Goal: Task Accomplishment & Management: Complete application form

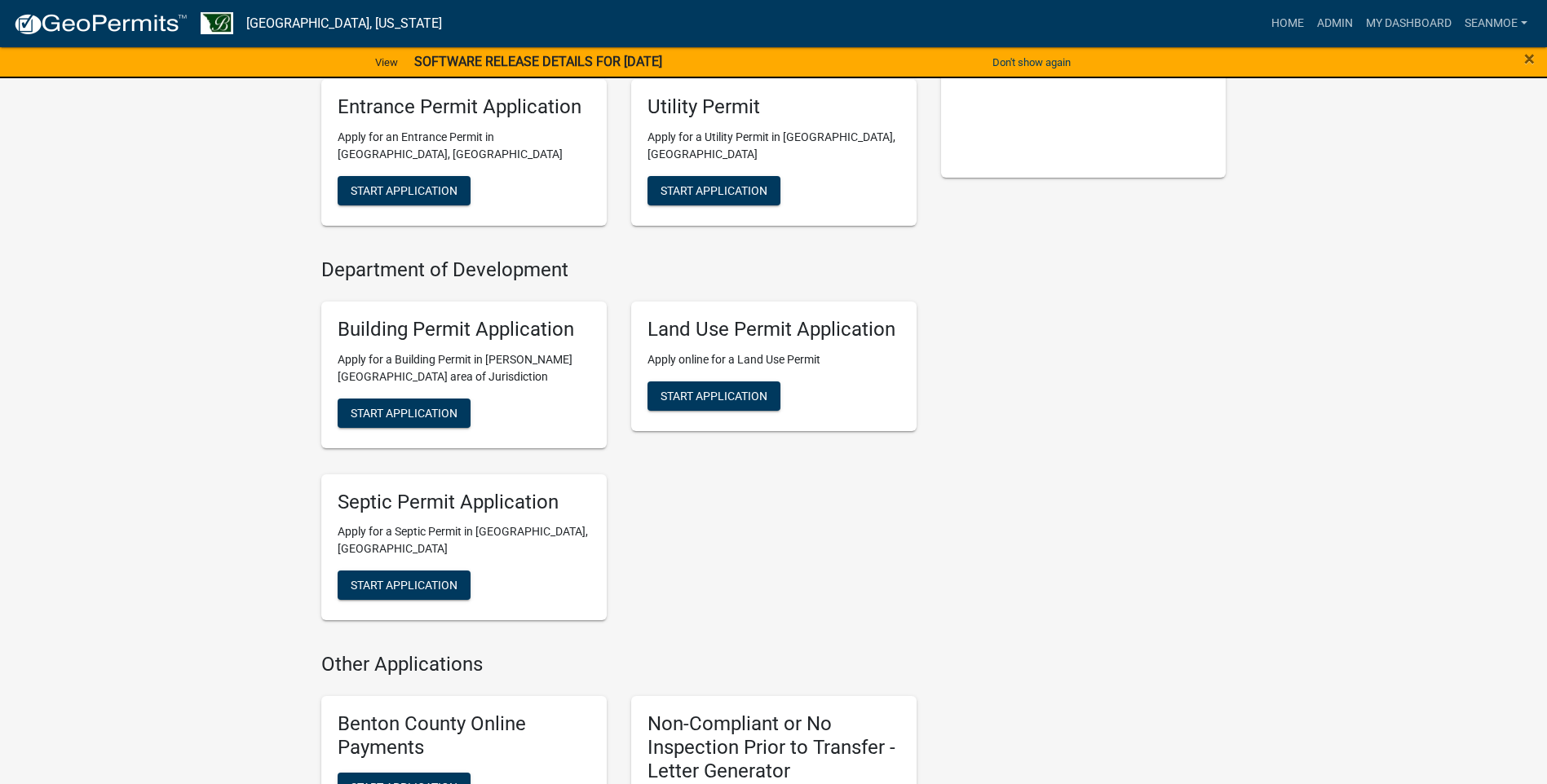
scroll to position [489, 0]
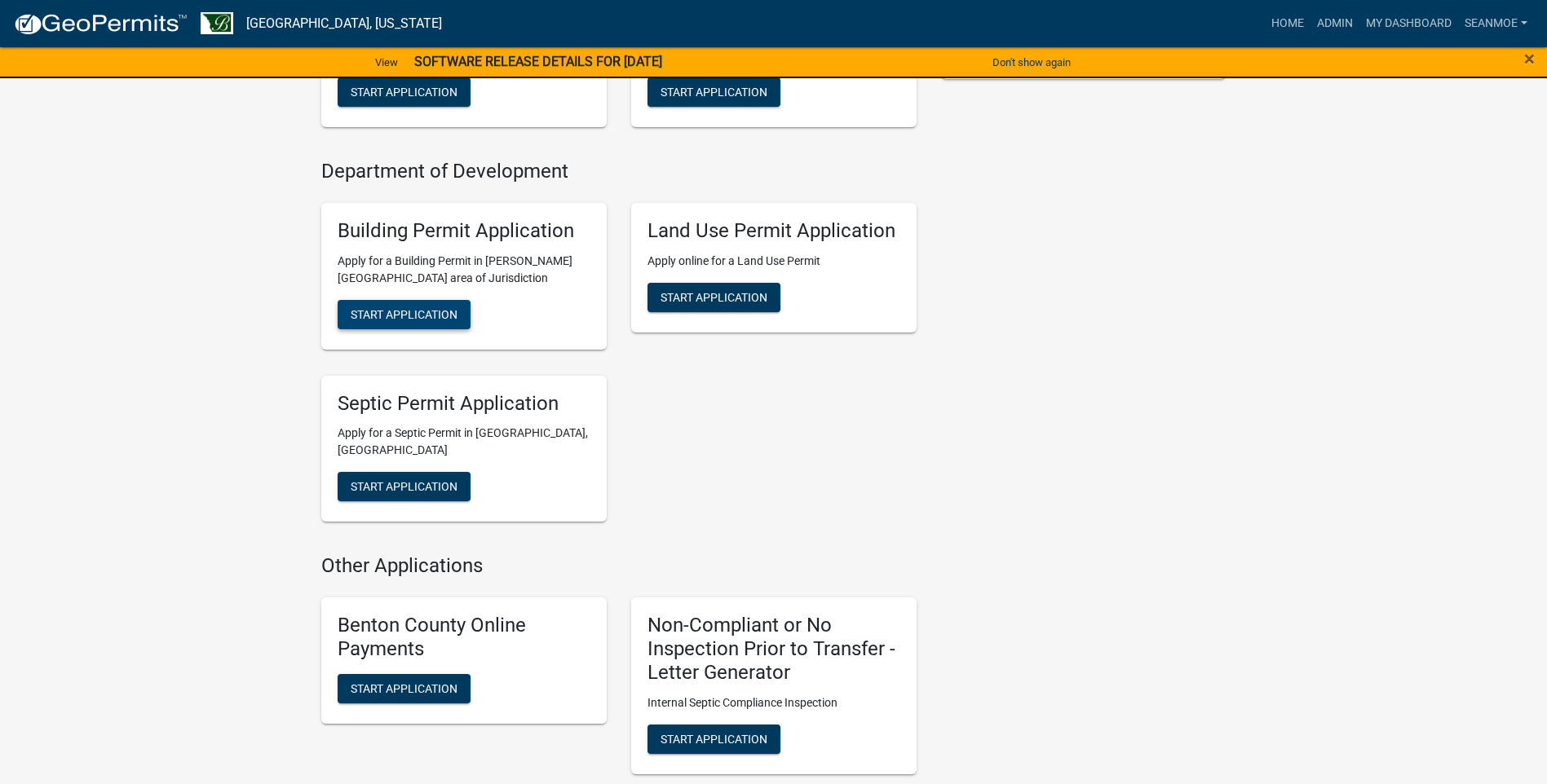
click at [451, 305] on button "Start Application" at bounding box center [404, 315] width 133 height 30
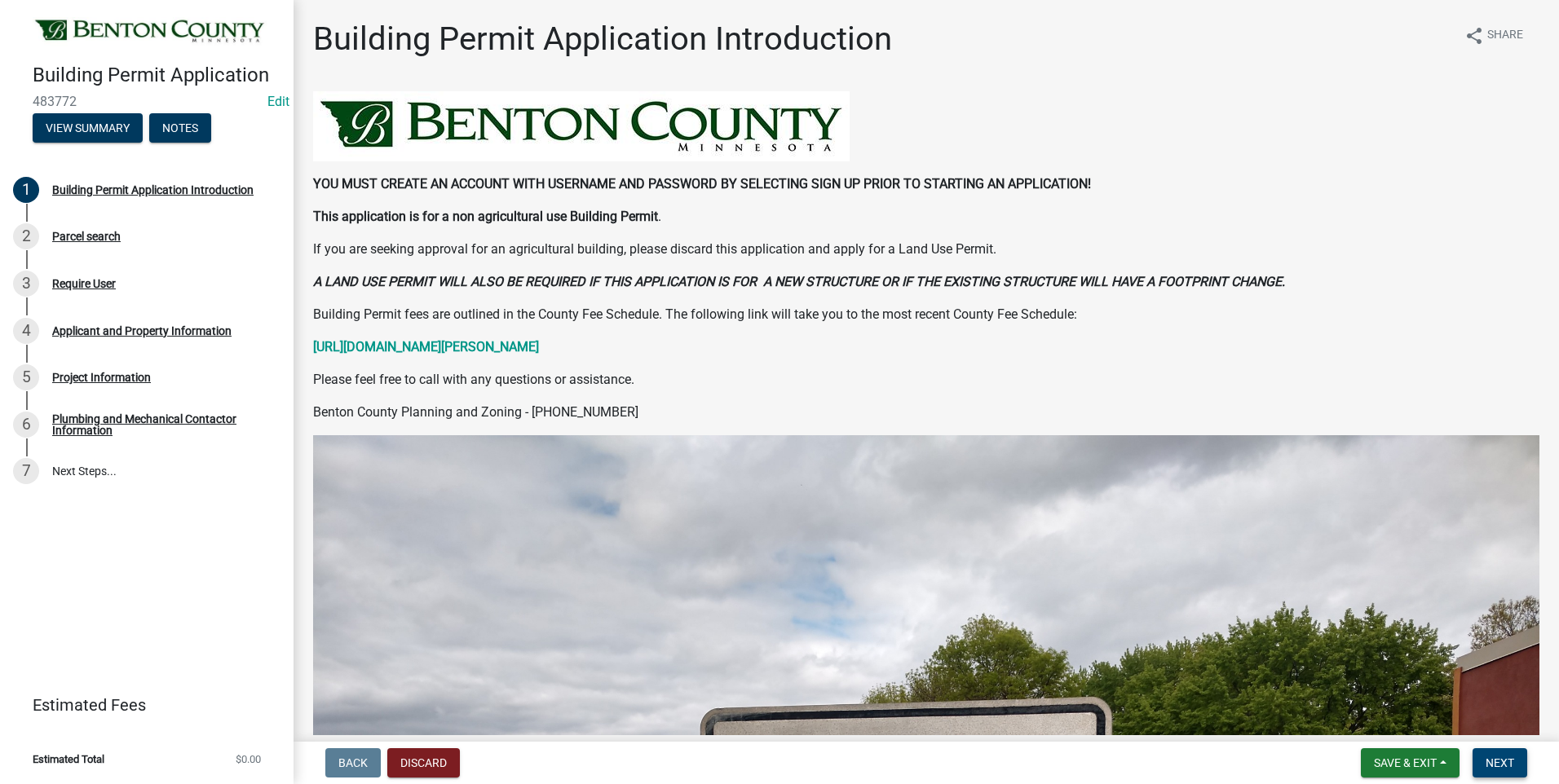
click at [1493, 759] on span "Next" at bounding box center [1499, 763] width 29 height 13
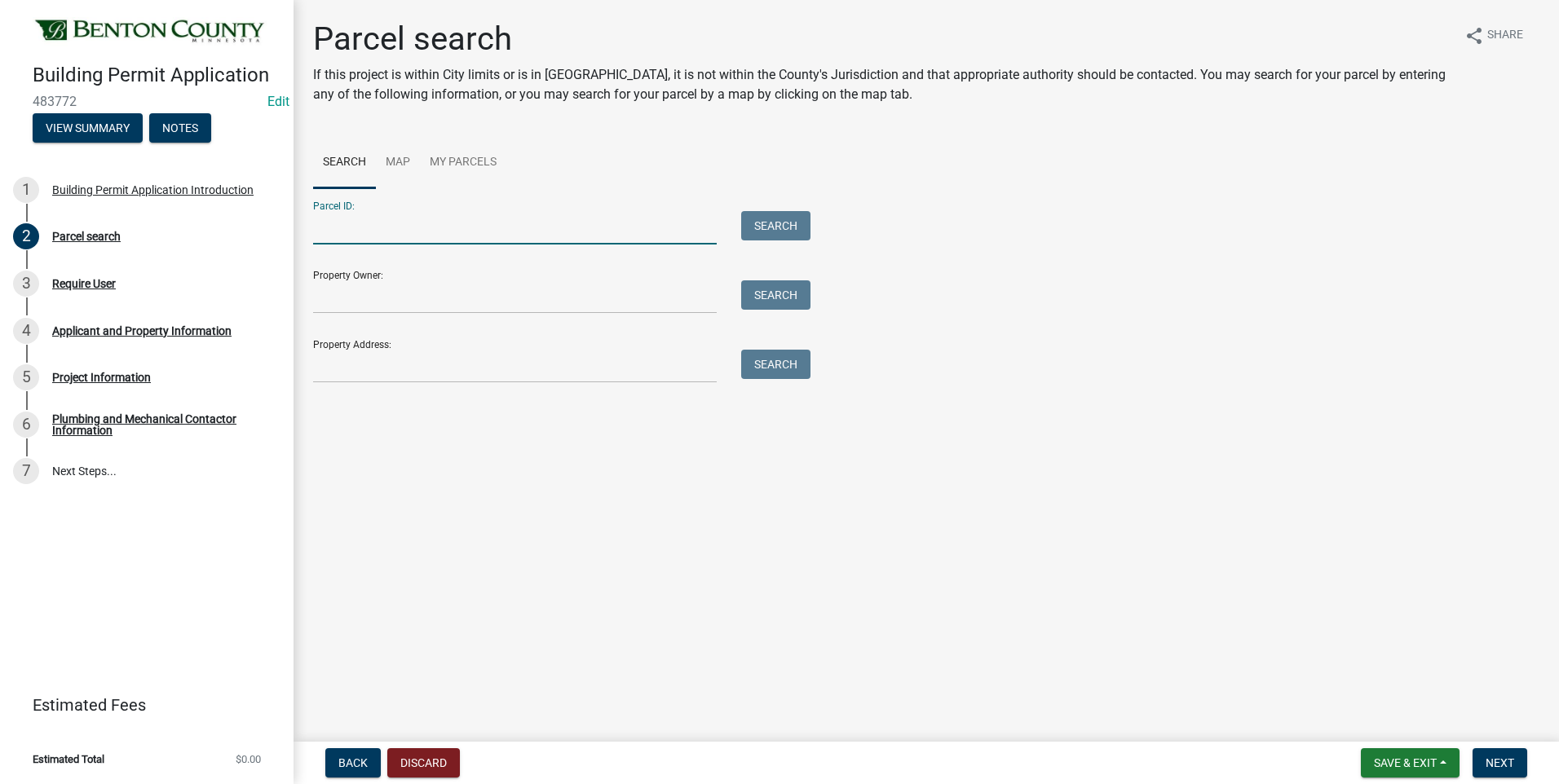
click at [432, 228] on input "Parcel ID:" at bounding box center [514, 228] width 404 height 34
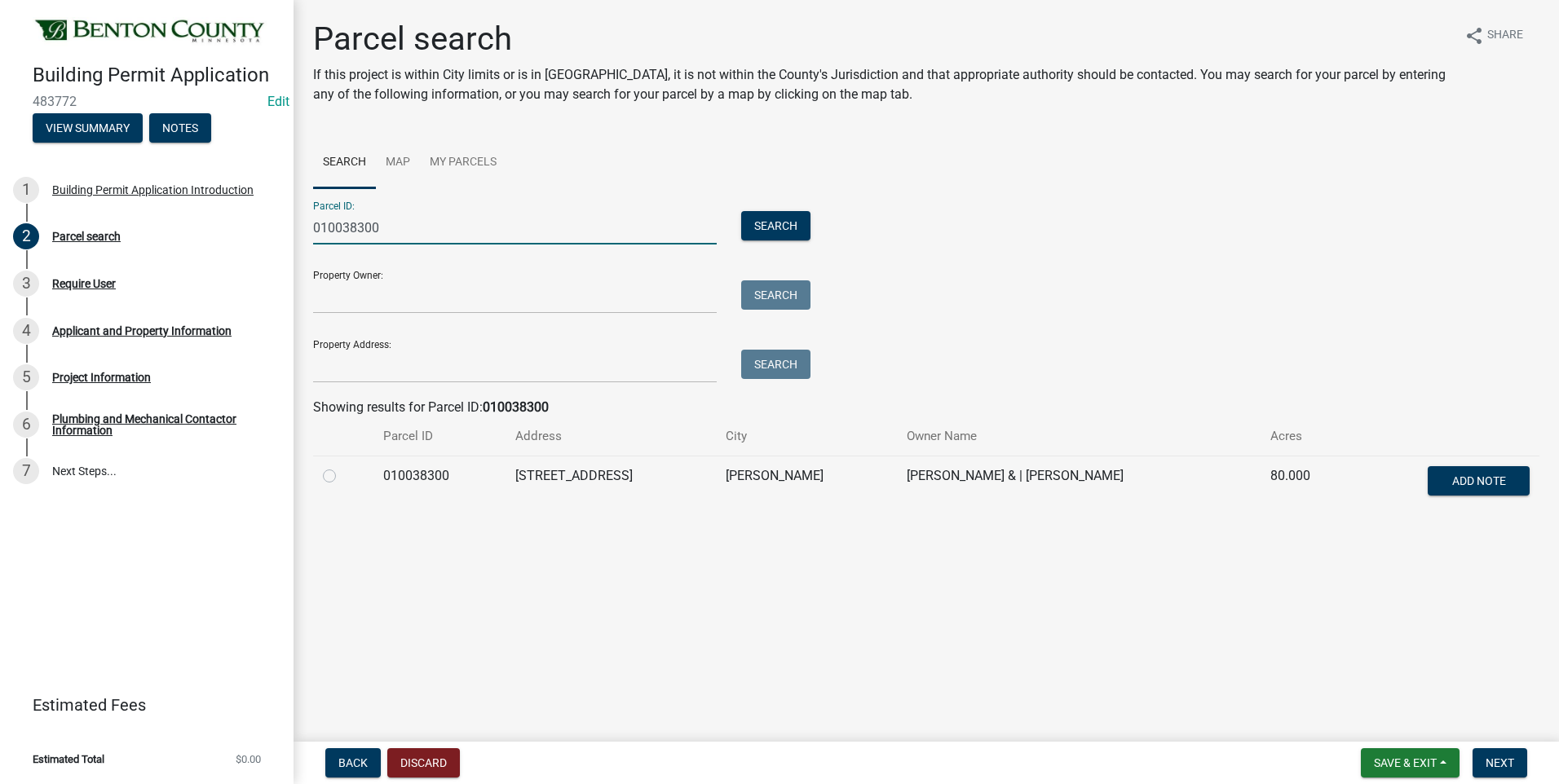
type input "010038300"
click at [343, 466] on label at bounding box center [343, 466] width 0 height 0
click at [343, 477] on input "radio" at bounding box center [348, 471] width 11 height 11
radio input "true"
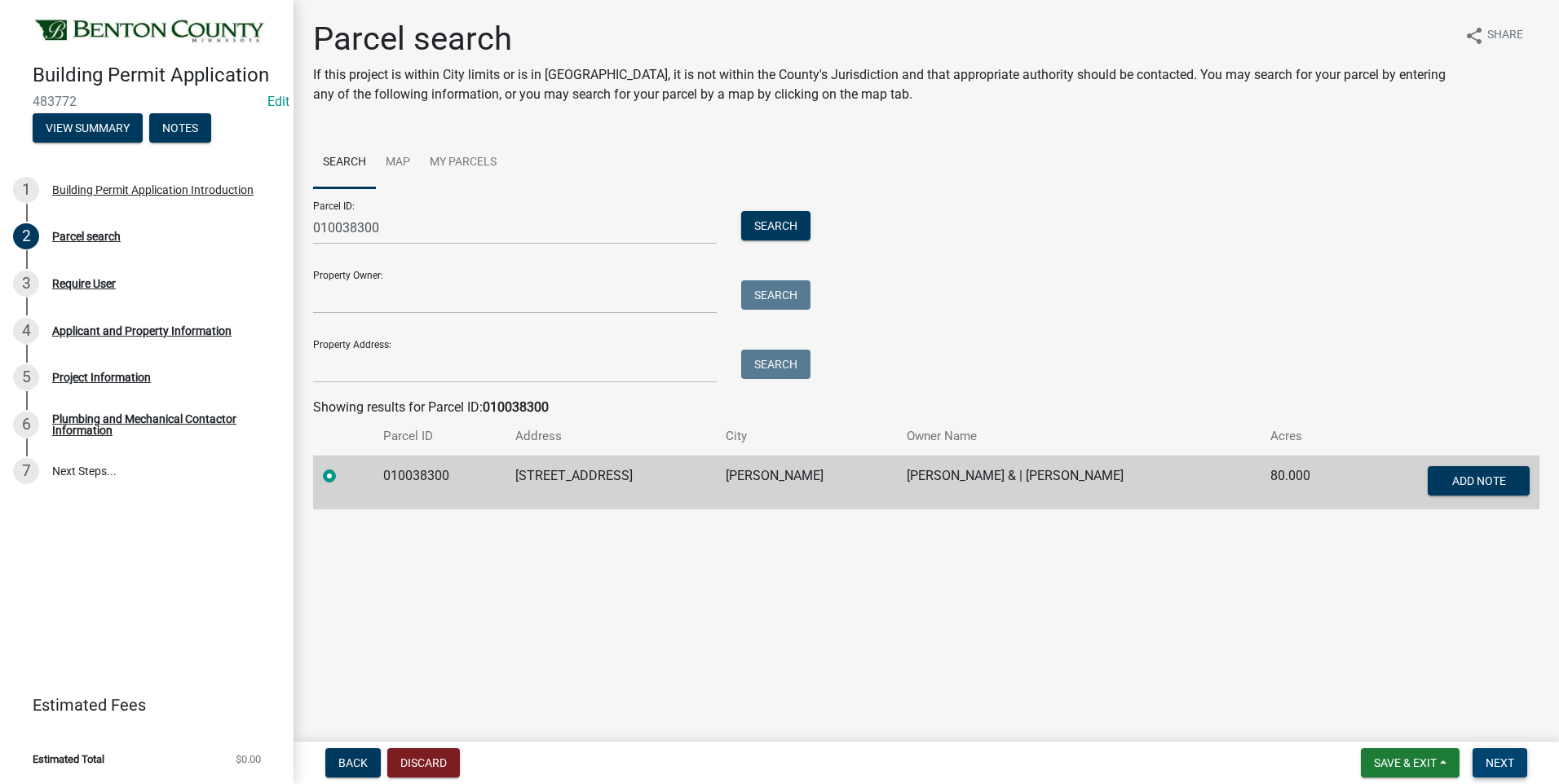
click at [1501, 758] on span "Next" at bounding box center [1499, 763] width 29 height 13
click at [1492, 768] on span "Next" at bounding box center [1499, 763] width 29 height 13
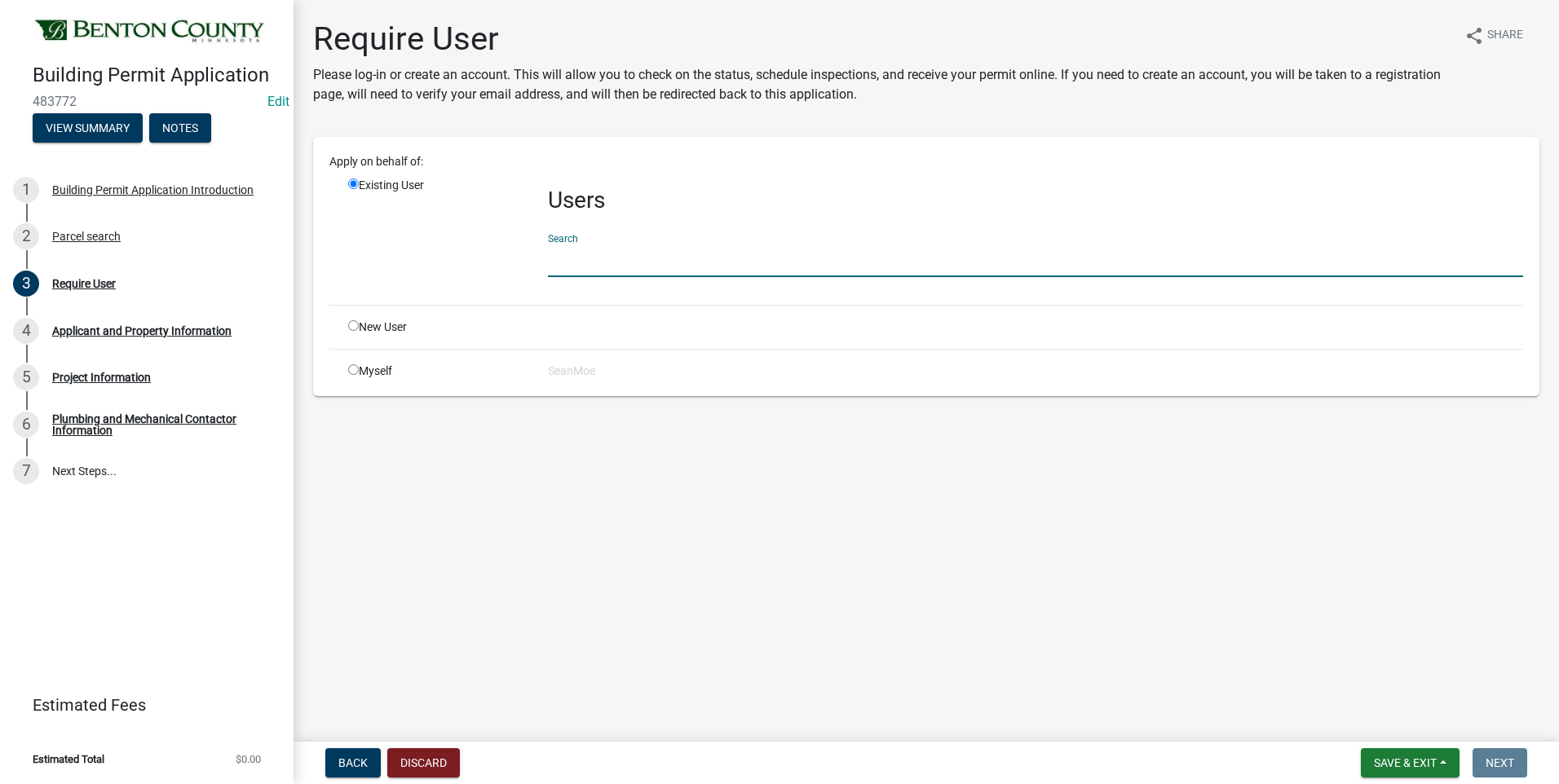
click at [578, 260] on input "text" at bounding box center [1035, 261] width 975 height 34
type input "smoe"
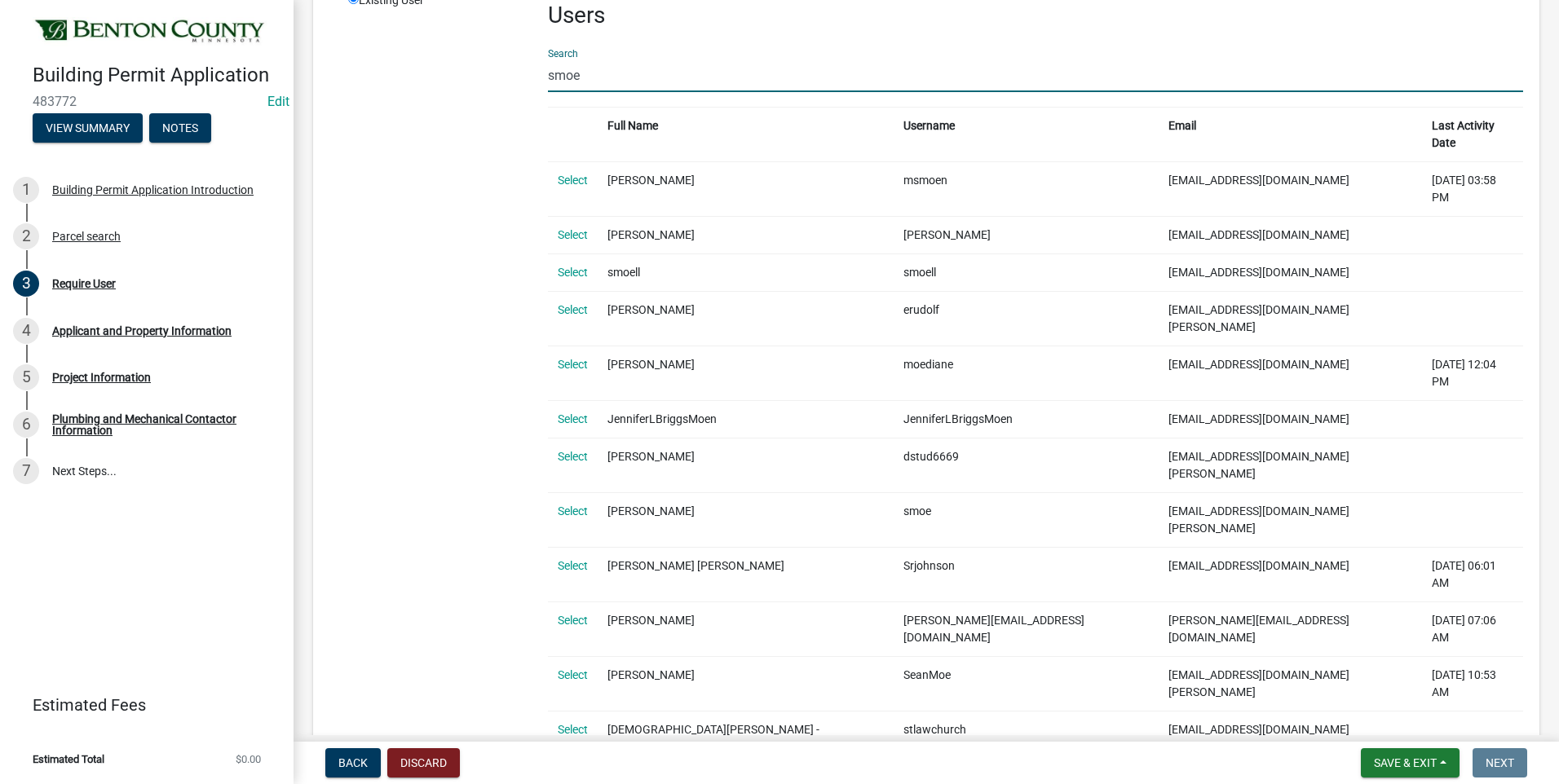
scroll to position [245, 0]
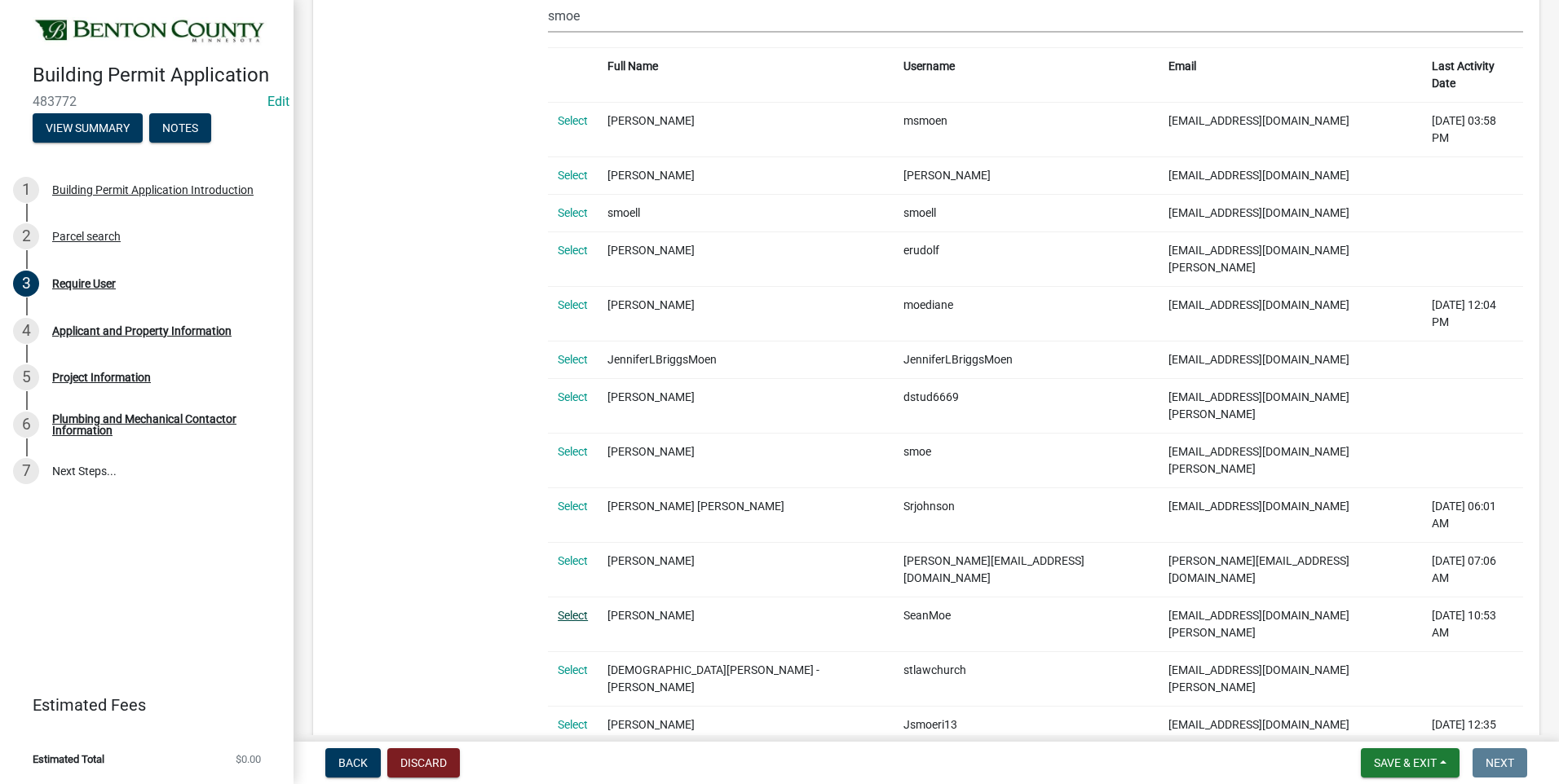
click at [564, 609] on link "Select" at bounding box center [573, 616] width 30 height 13
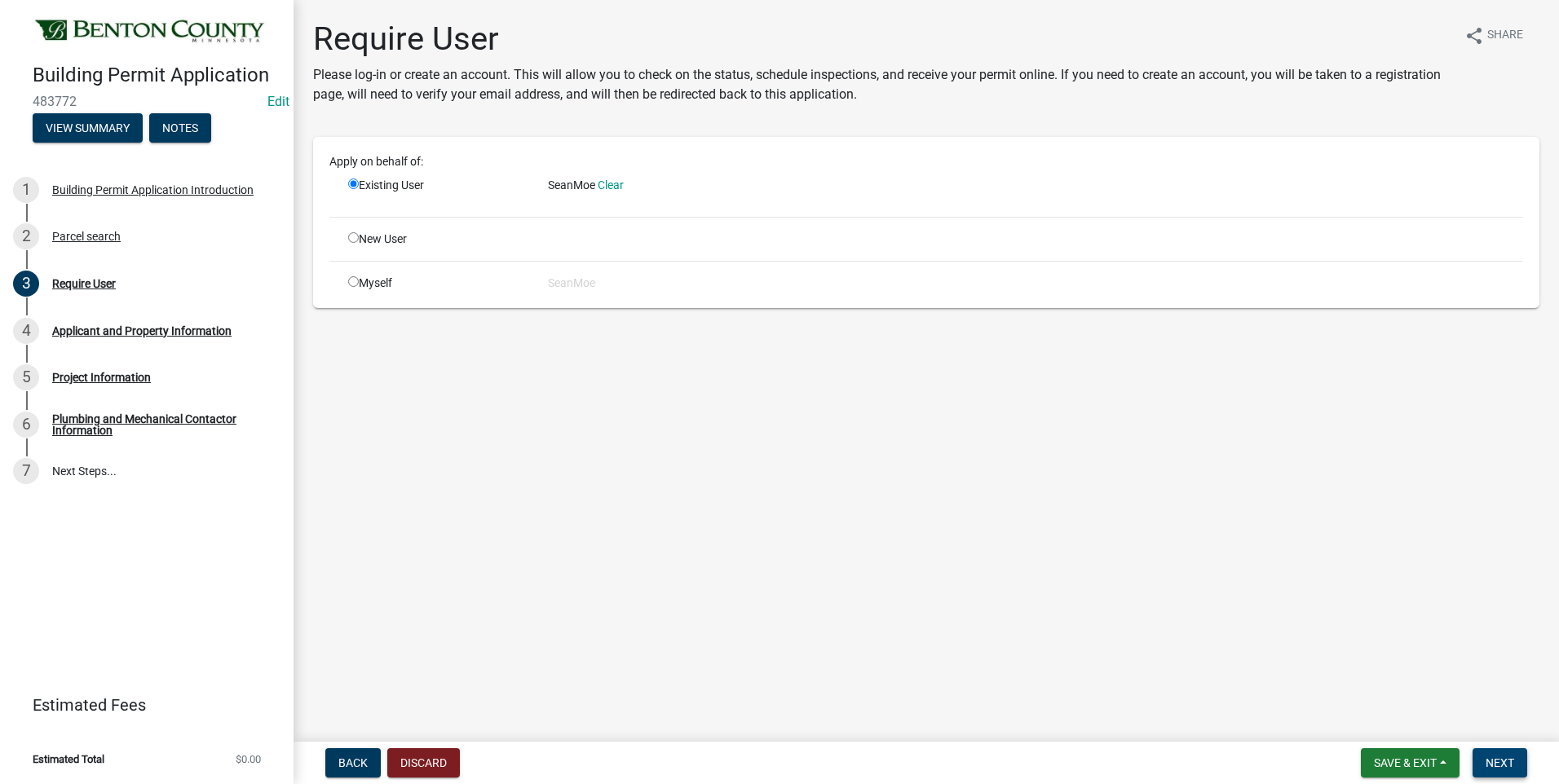
click at [1498, 759] on span "Next" at bounding box center [1499, 763] width 29 height 13
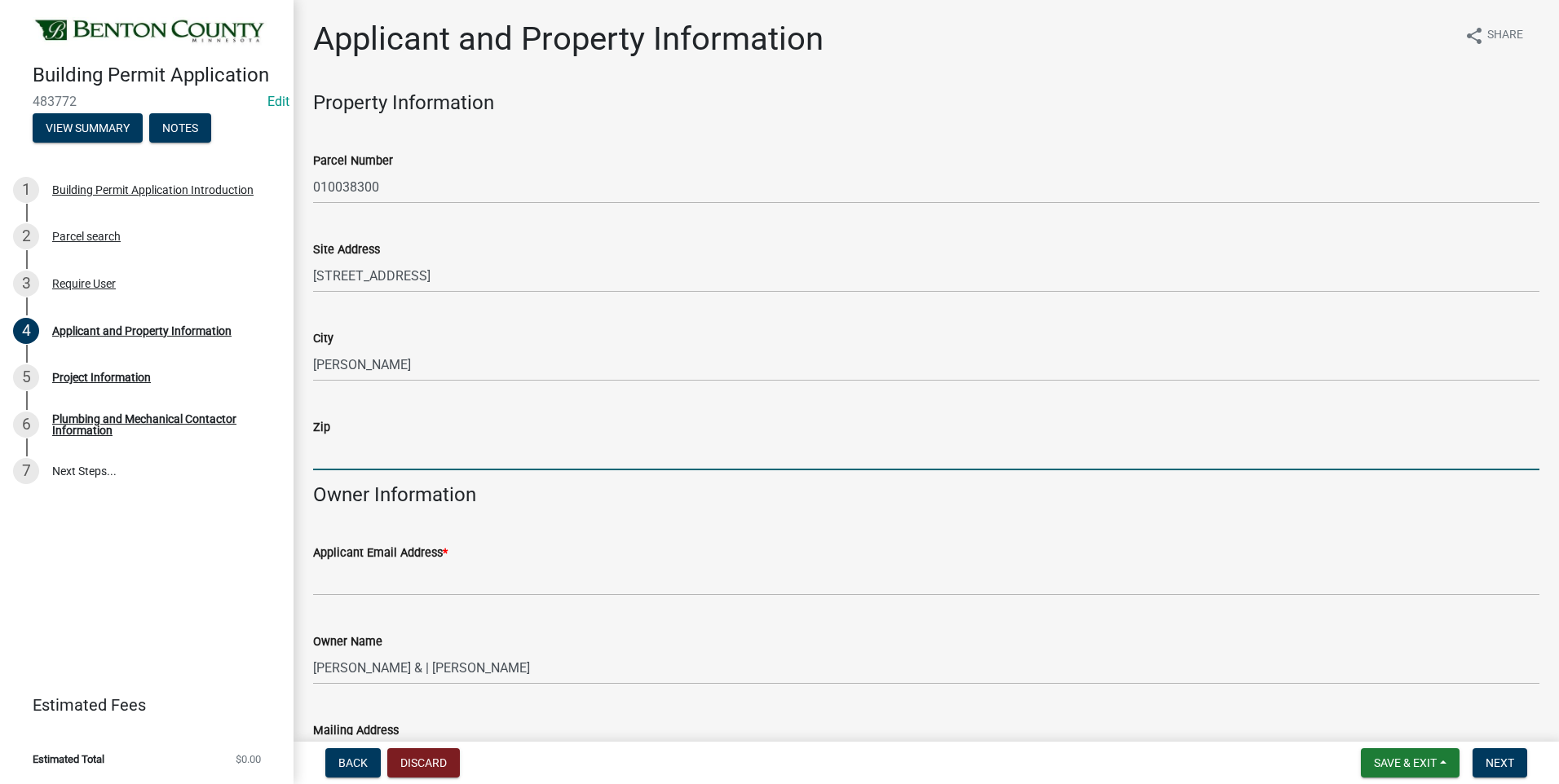
click at [371, 453] on input "Zip" at bounding box center [926, 454] width 1226 height 34
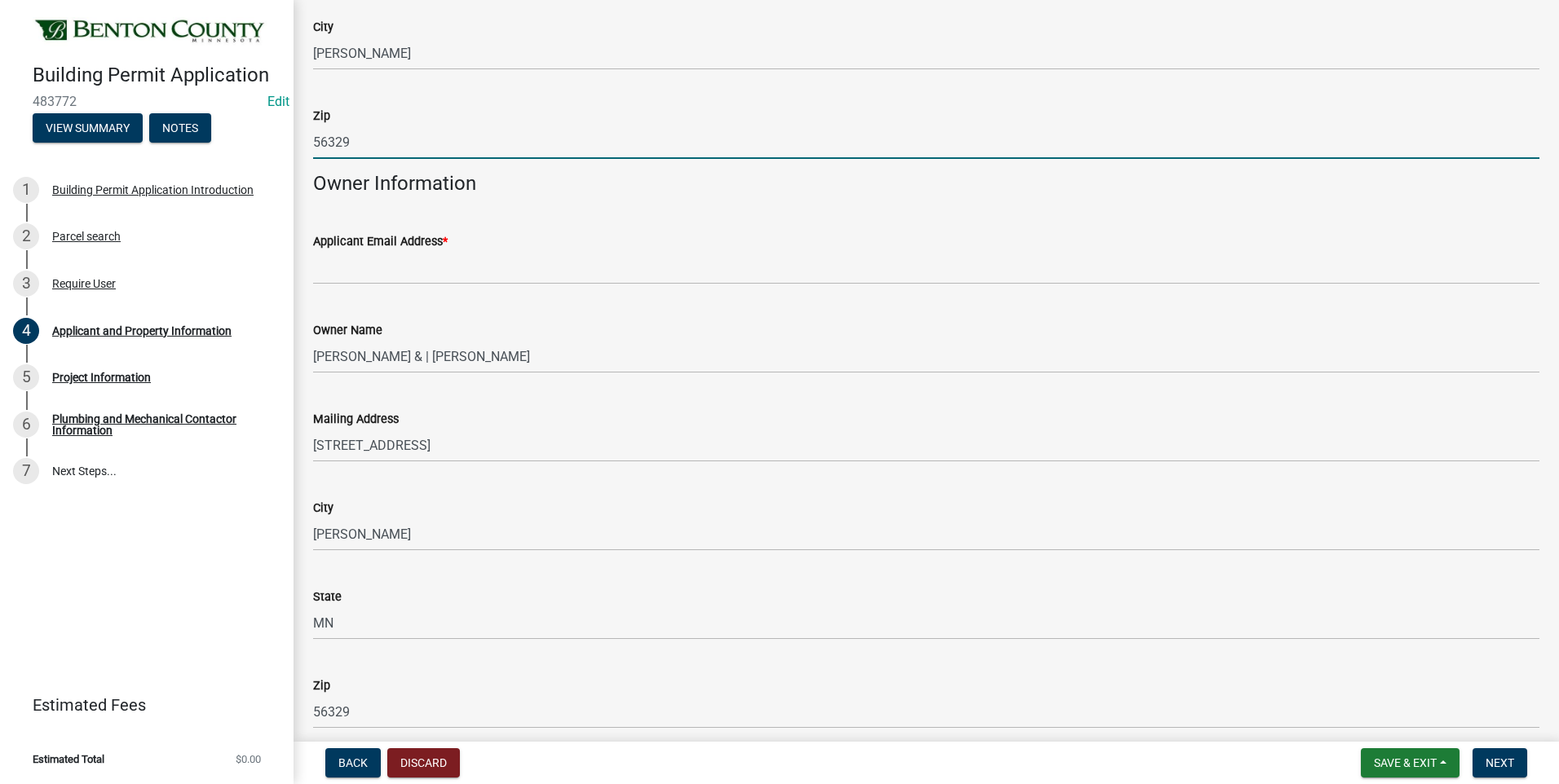
scroll to position [326, 0]
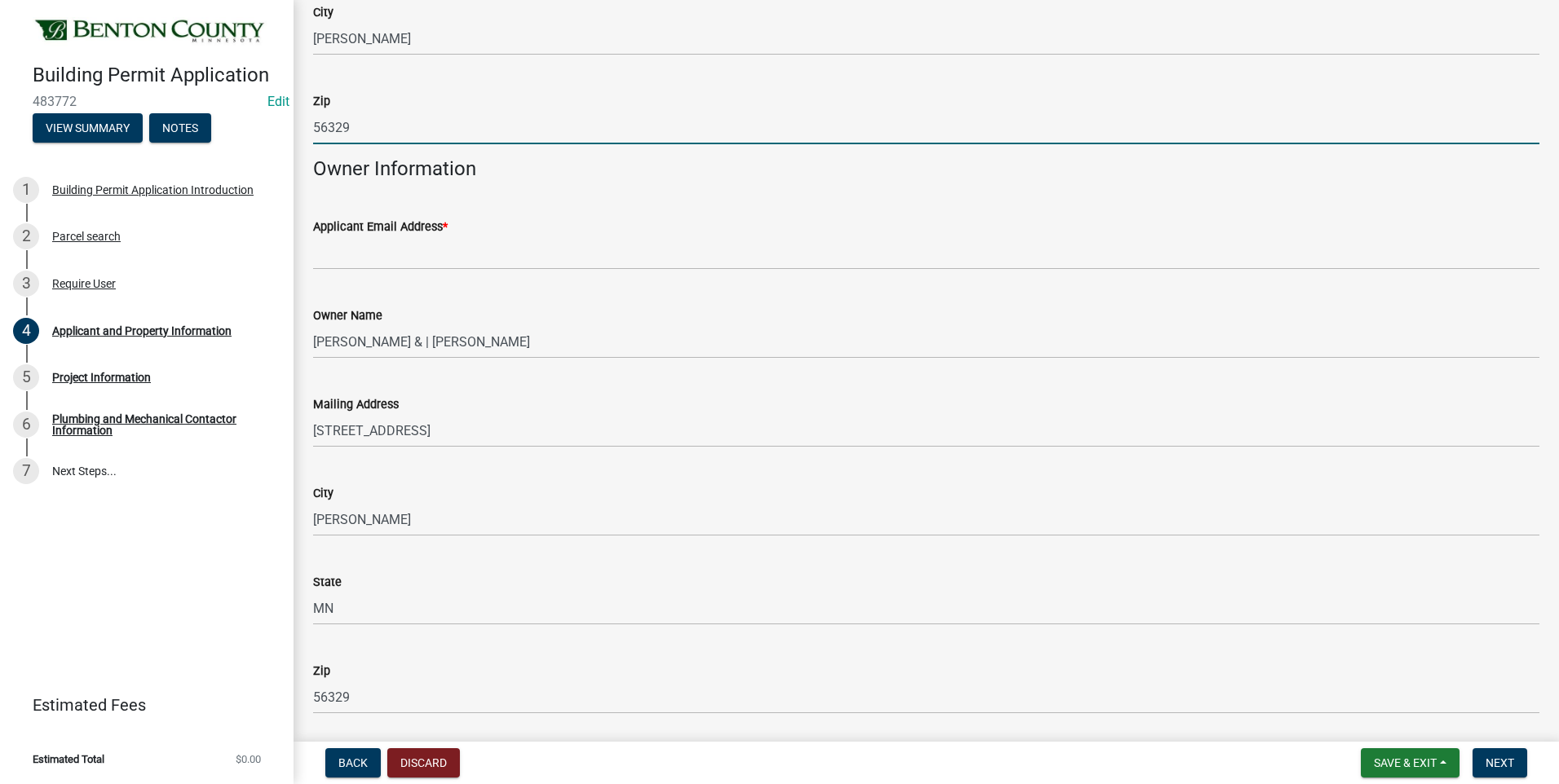
type input "56329"
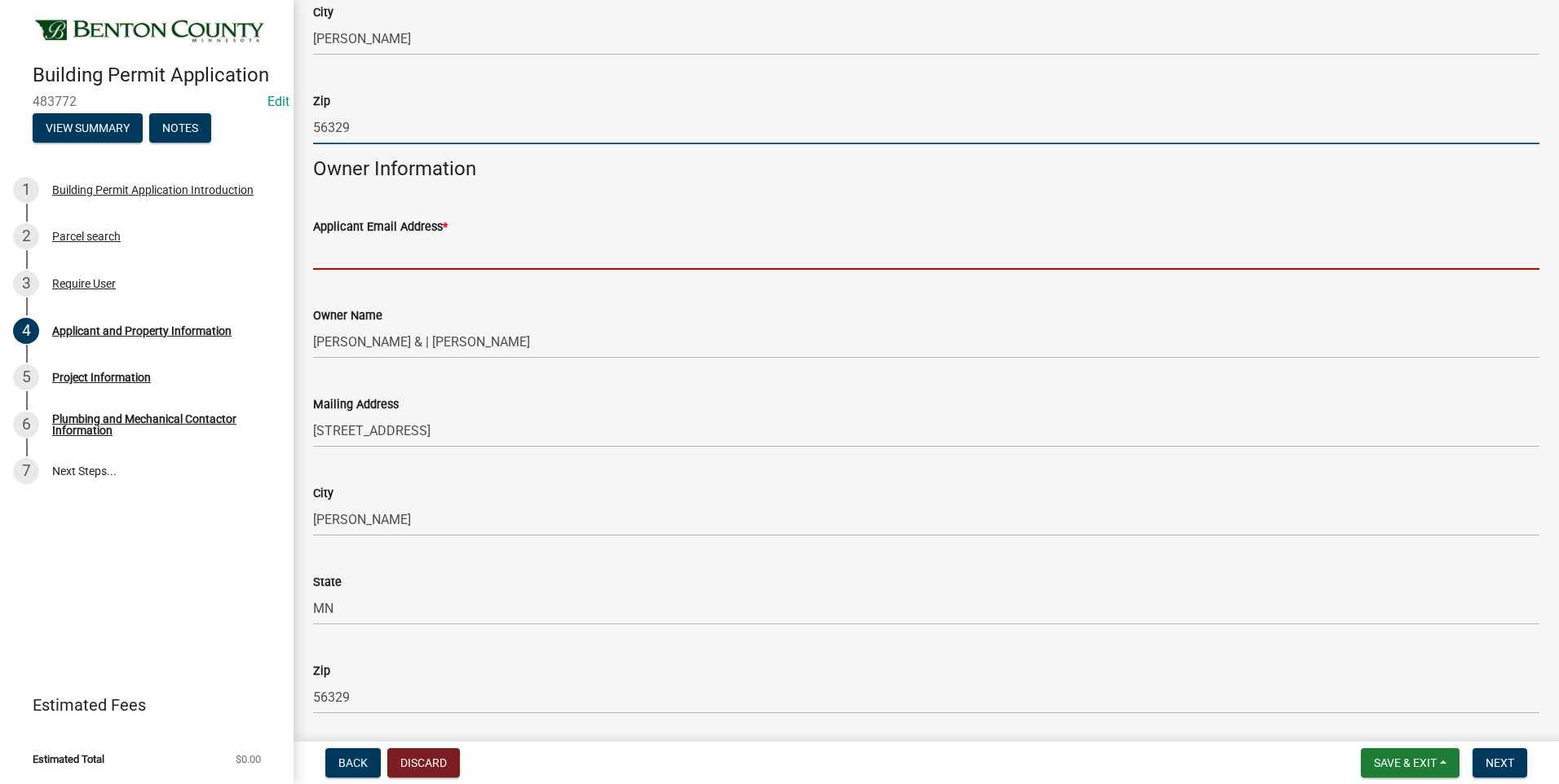
click at [371, 250] on input "Applicant Email Address *" at bounding box center [926, 253] width 1226 height 34
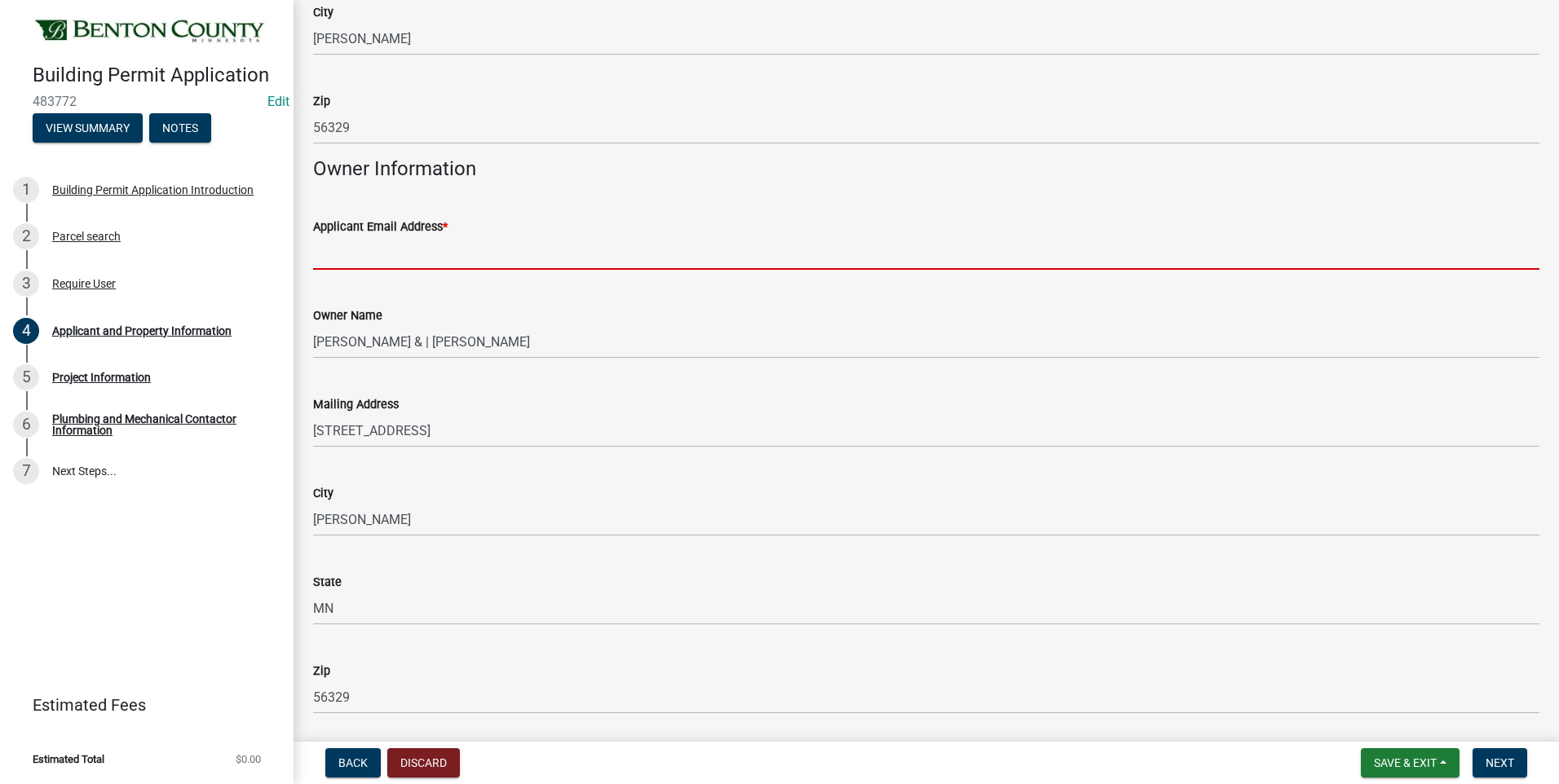
type input "[EMAIL_ADDRESS][DOMAIN_NAME][PERSON_NAME]"
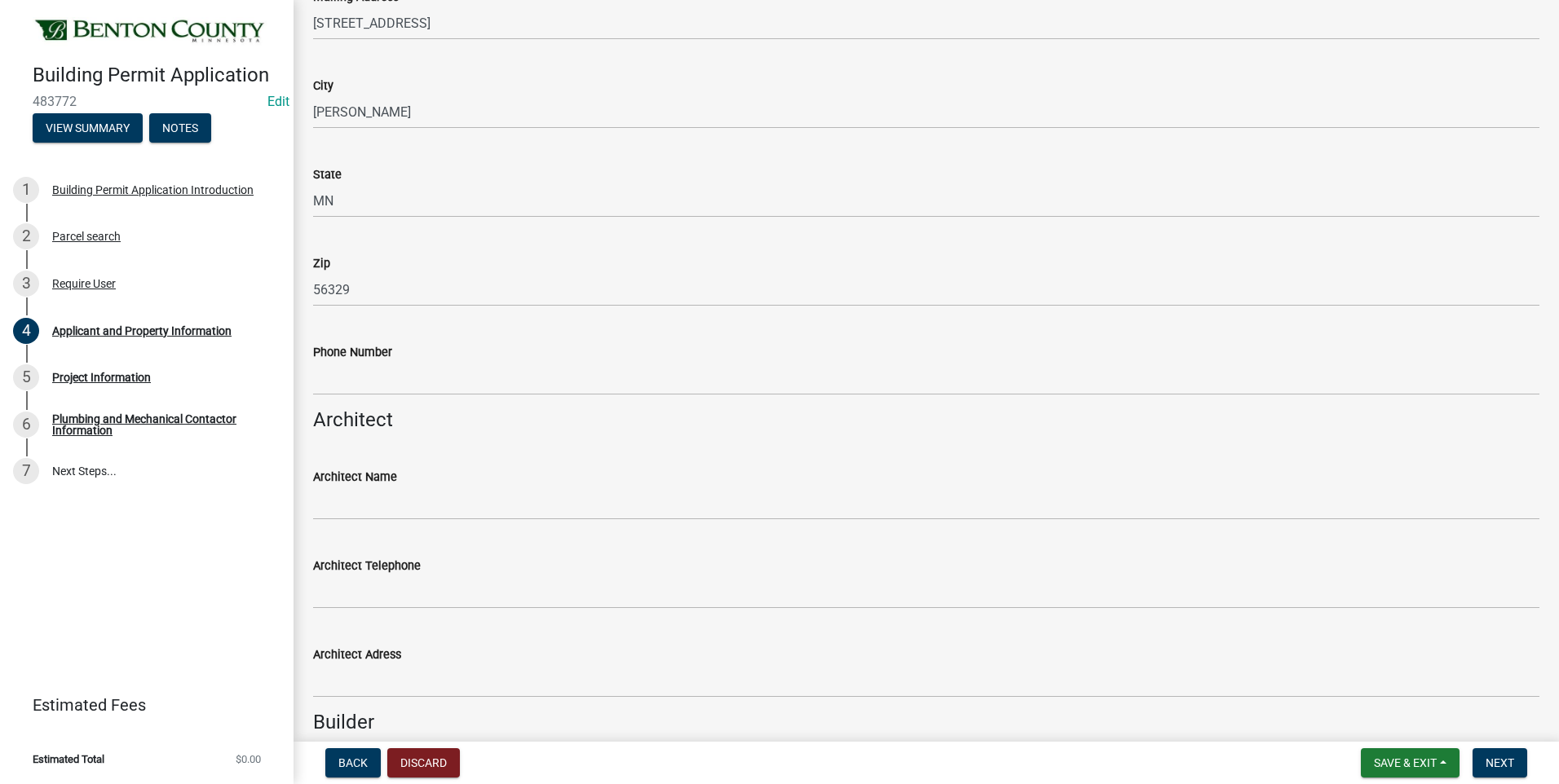
scroll to position [815, 0]
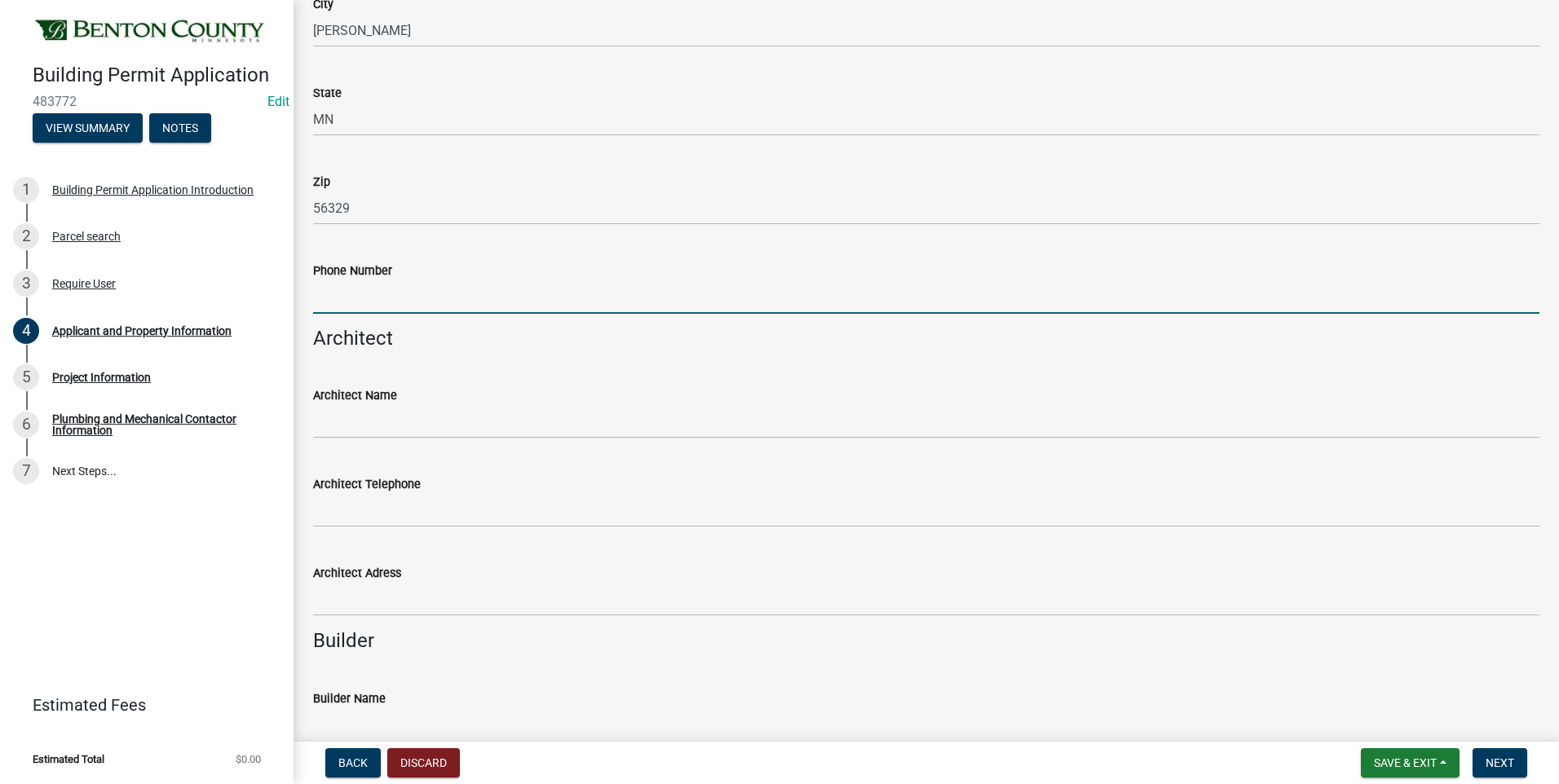
click at [438, 298] on input "Phone Number" at bounding box center [926, 297] width 1226 height 34
type input "[PHONE_NUMBER]"
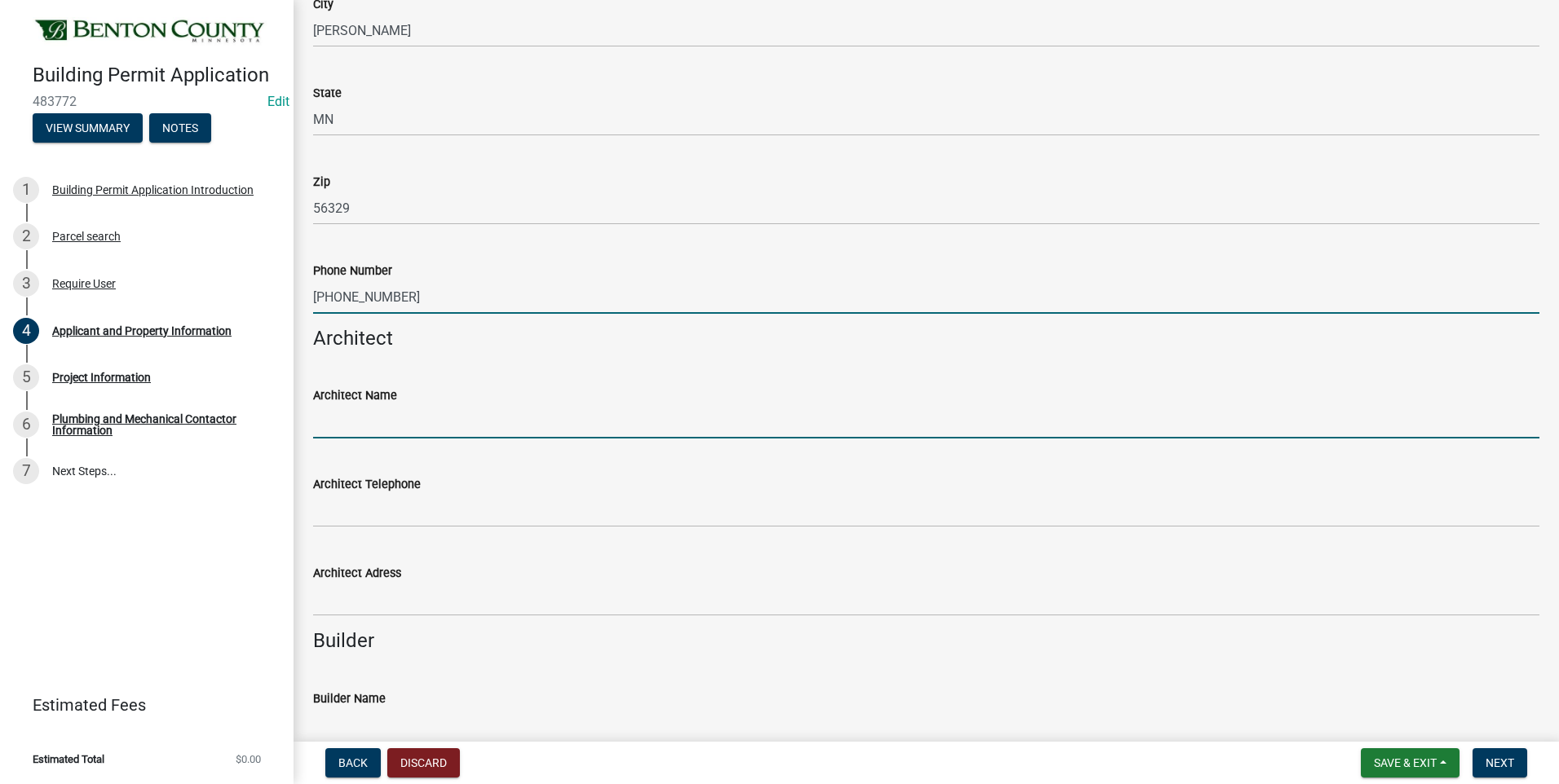
click at [409, 418] on input "Architect Name" at bounding box center [926, 422] width 1226 height 34
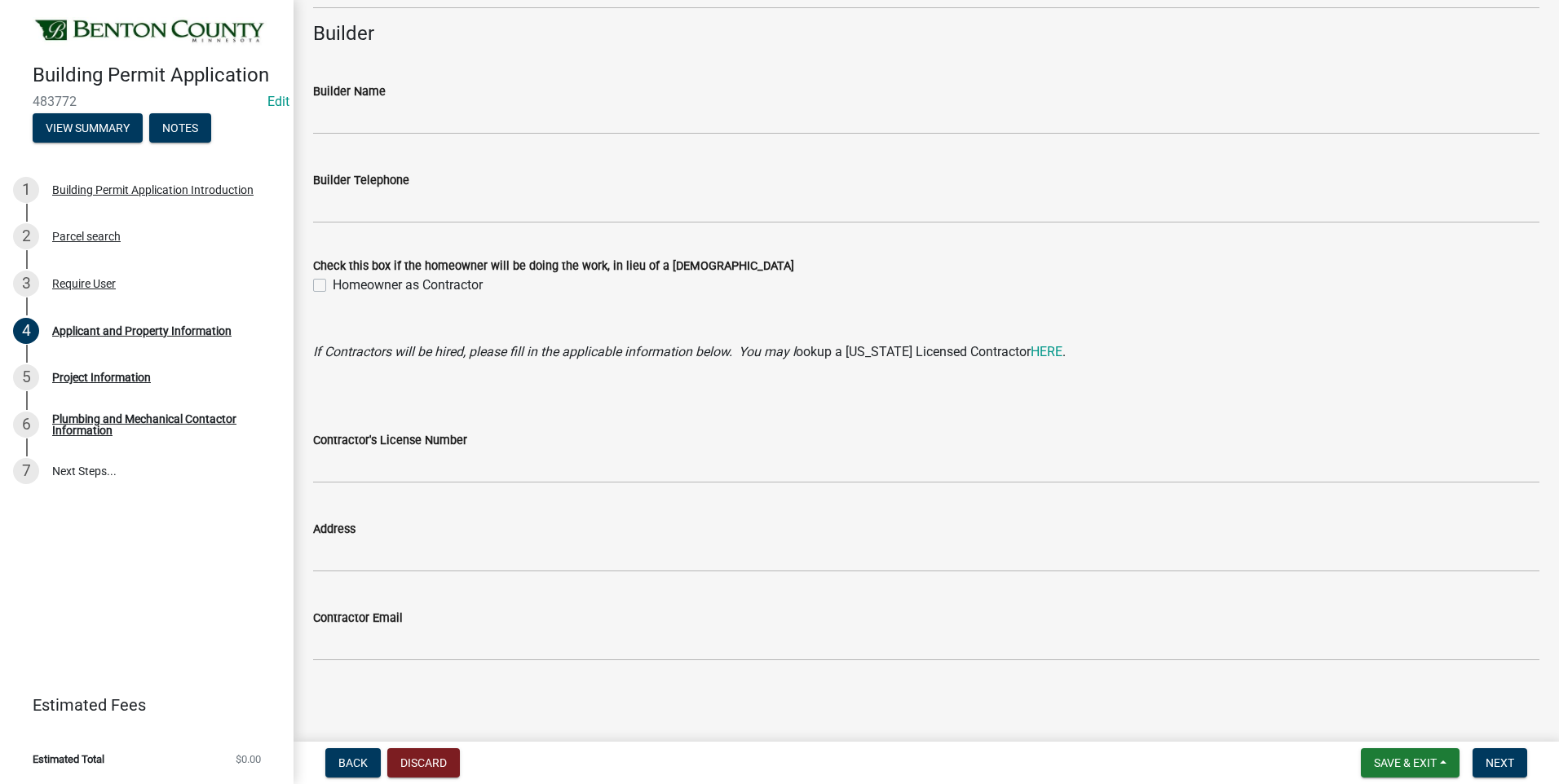
scroll to position [1425, 0]
click at [1506, 758] on span "Next" at bounding box center [1499, 763] width 29 height 13
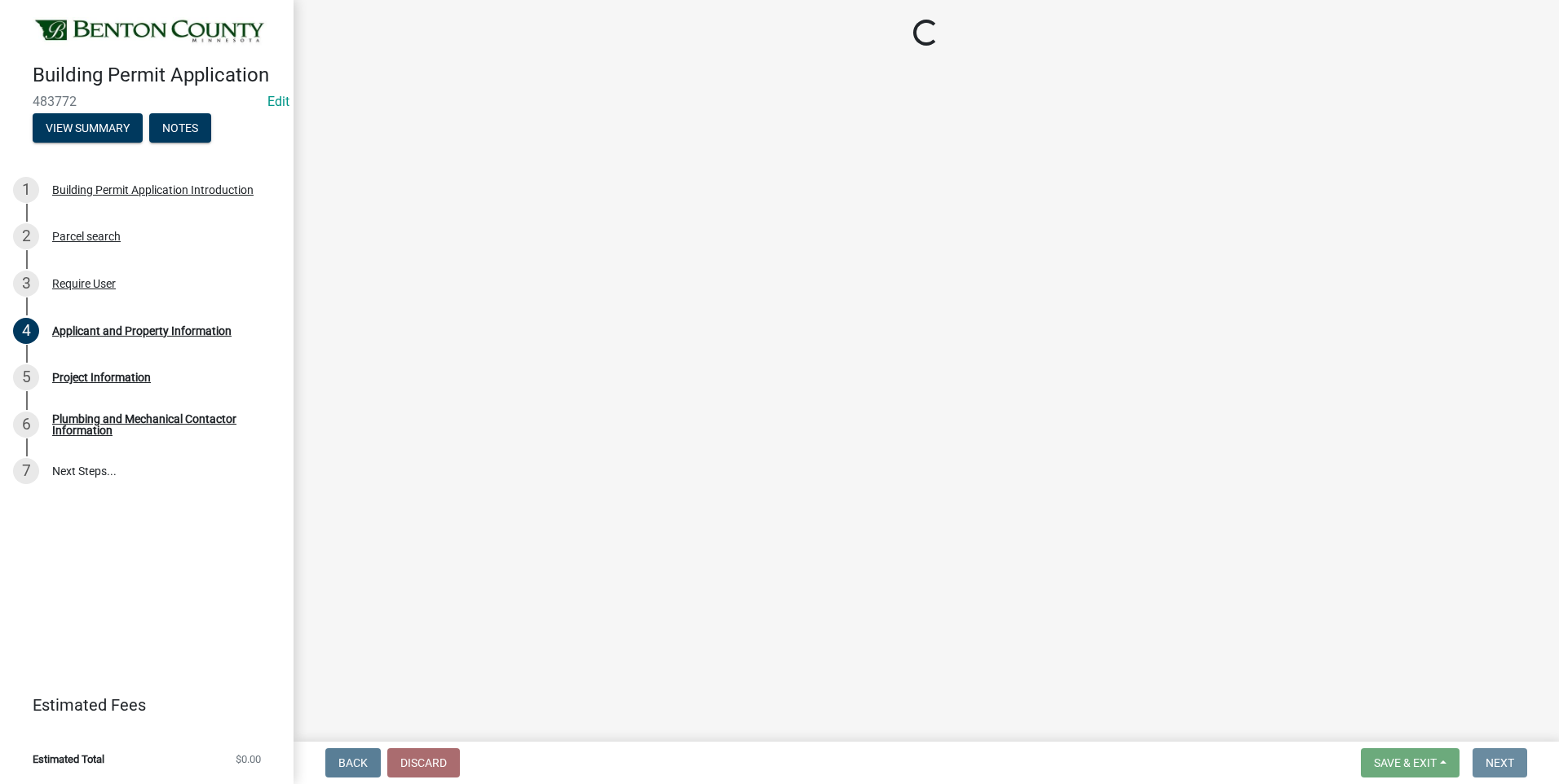
scroll to position [0, 0]
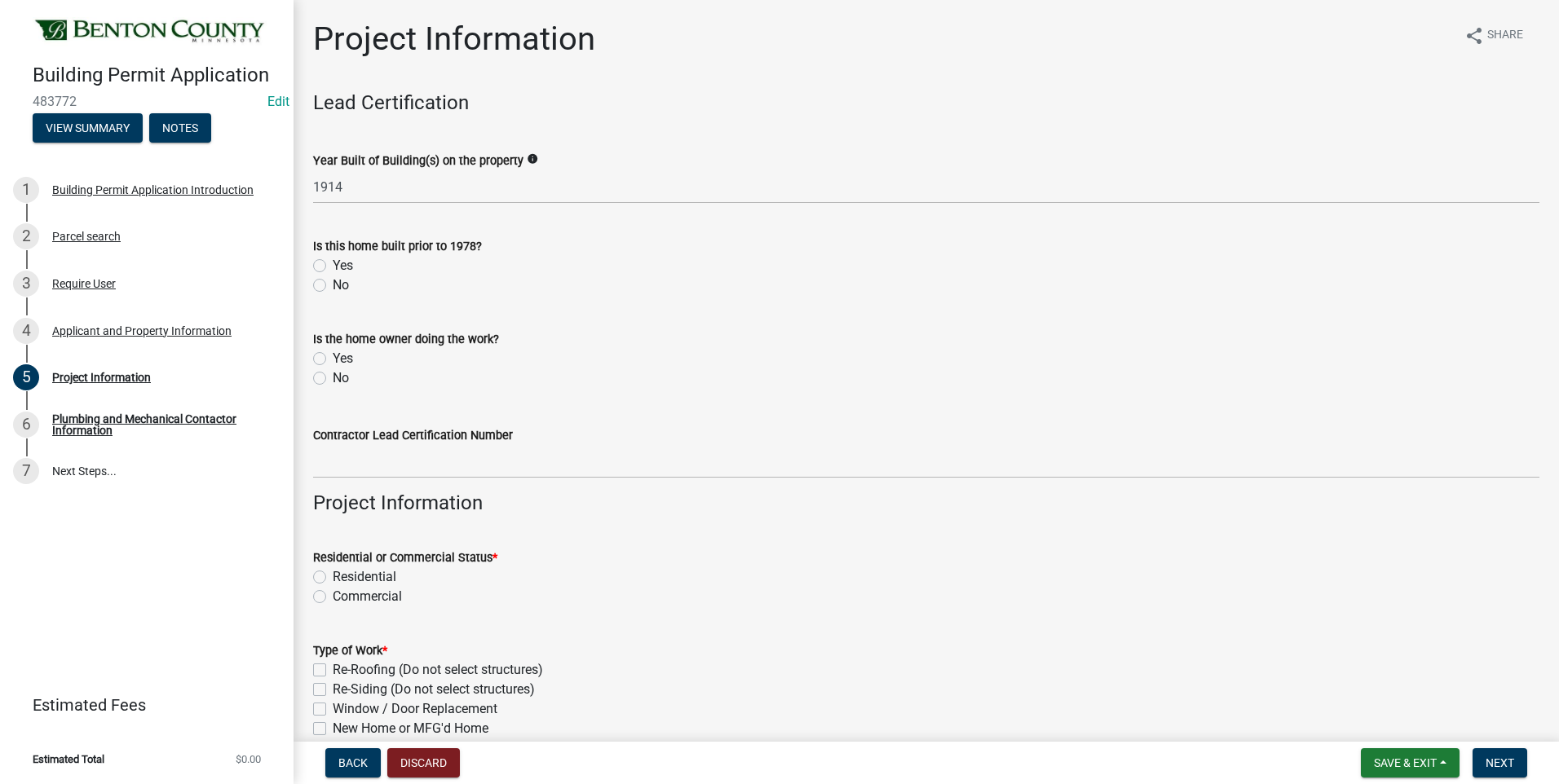
click at [333, 264] on label "Yes" at bounding box center [343, 265] width 21 height 20
click at [333, 264] on input "Yes" at bounding box center [338, 261] width 11 height 11
radio input "true"
click at [333, 378] on label "No" at bounding box center [341, 378] width 16 height 20
click at [333, 378] on input "No" at bounding box center [338, 373] width 11 height 11
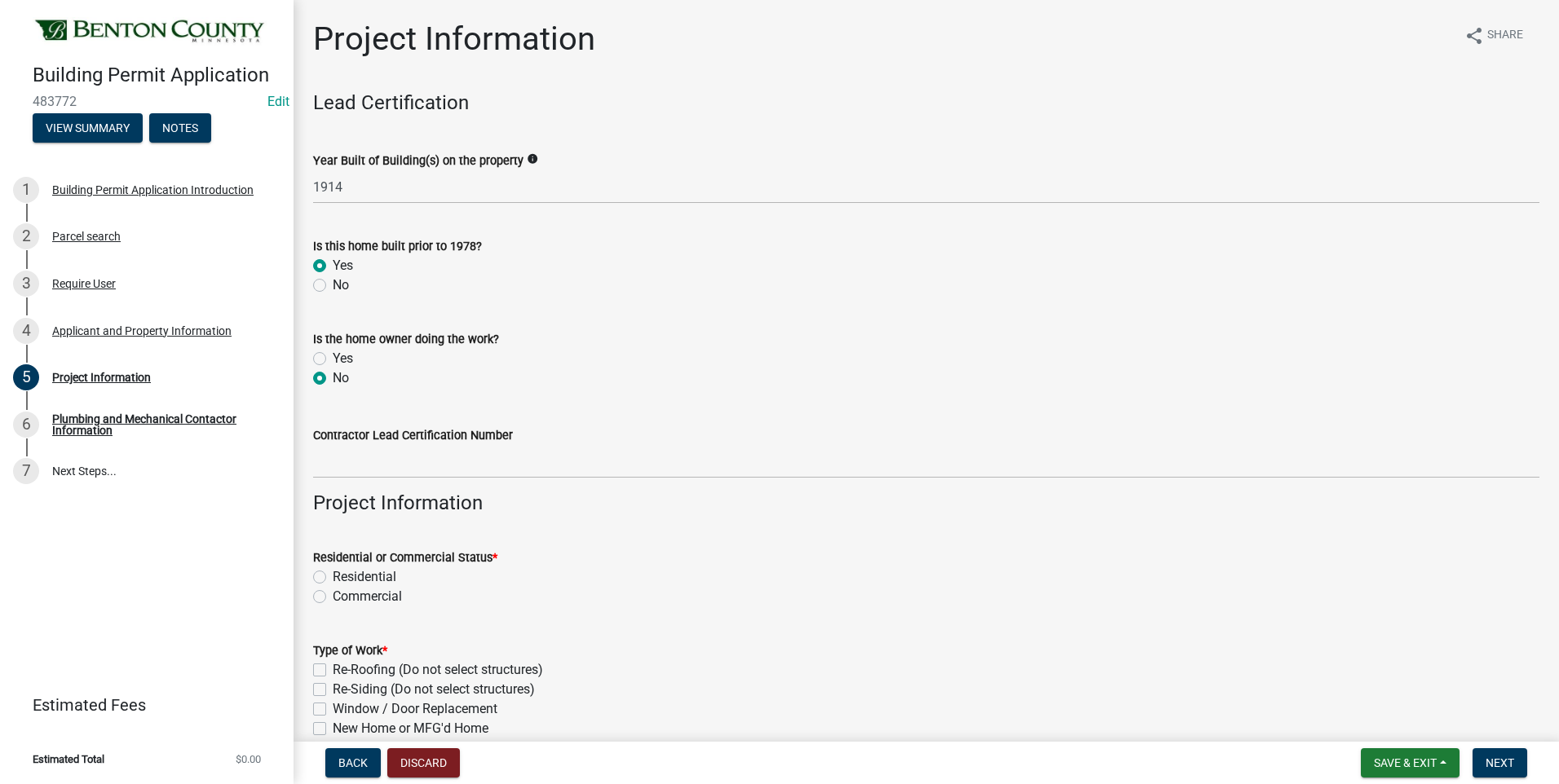
radio input "true"
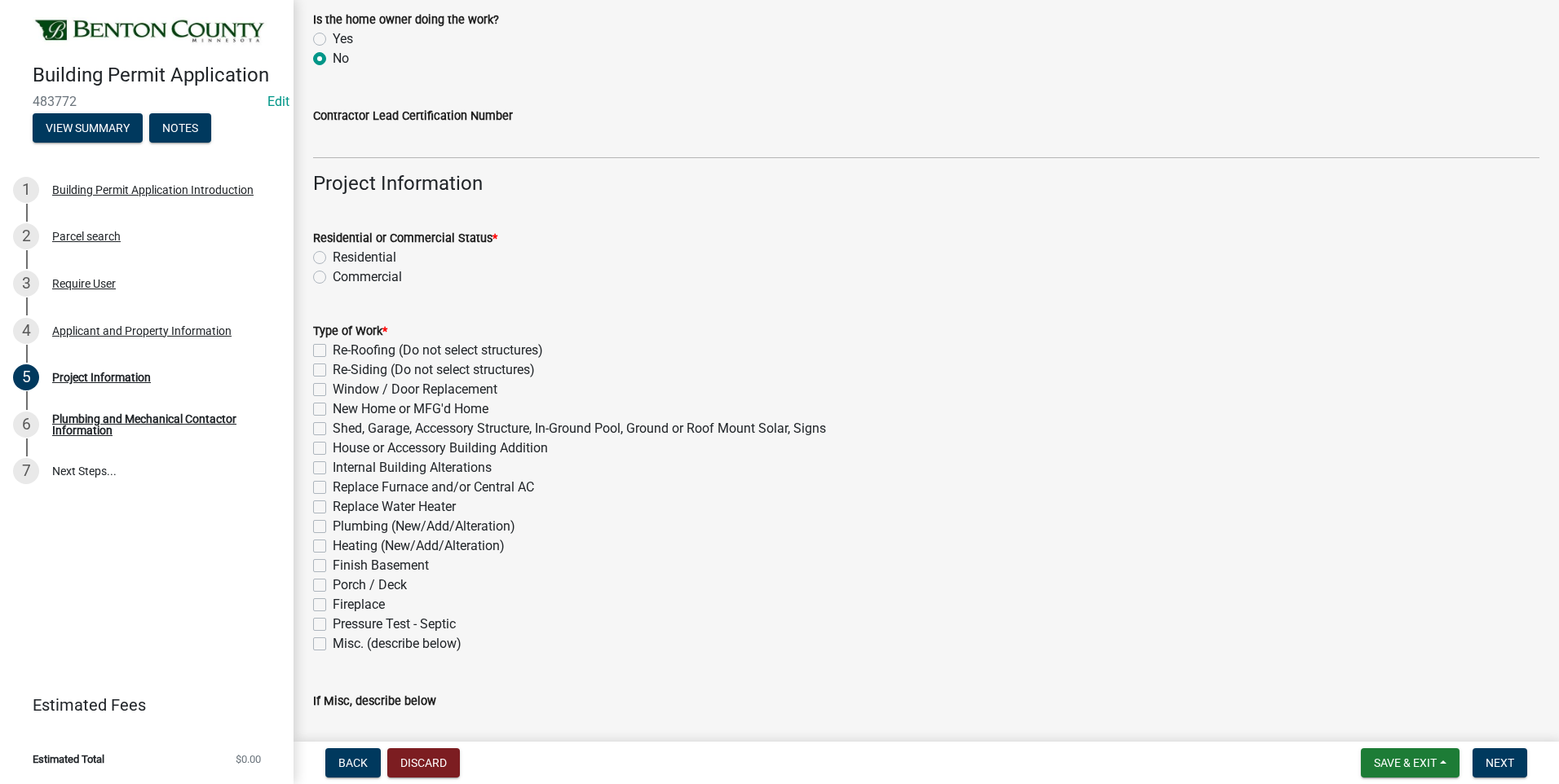
scroll to position [326, 0]
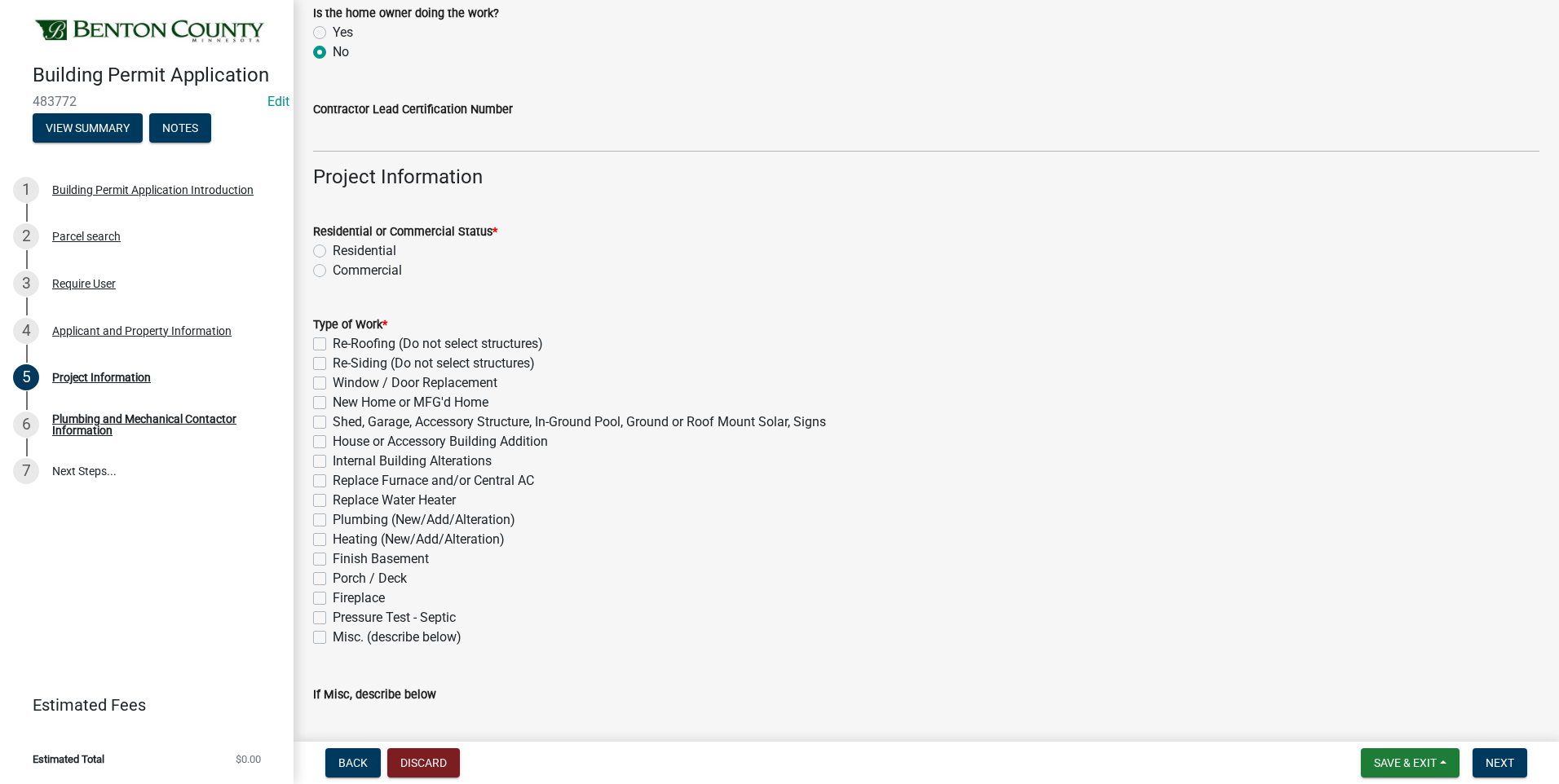
click at [333, 250] on label "Residential" at bounding box center [364, 251] width 63 height 20
click at [333, 250] on input "Residential" at bounding box center [338, 247] width 11 height 11
radio input "true"
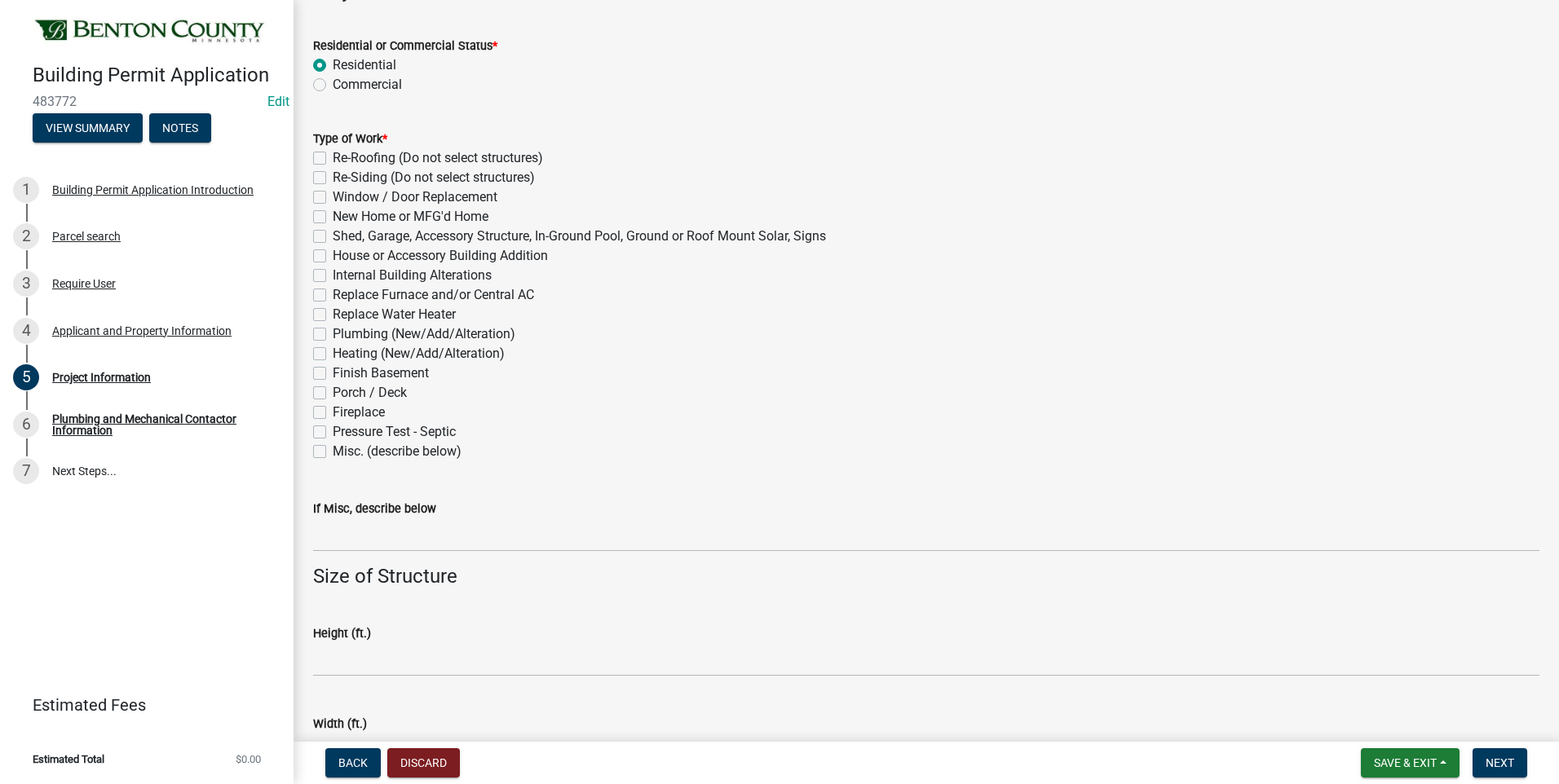
scroll to position [570, 0]
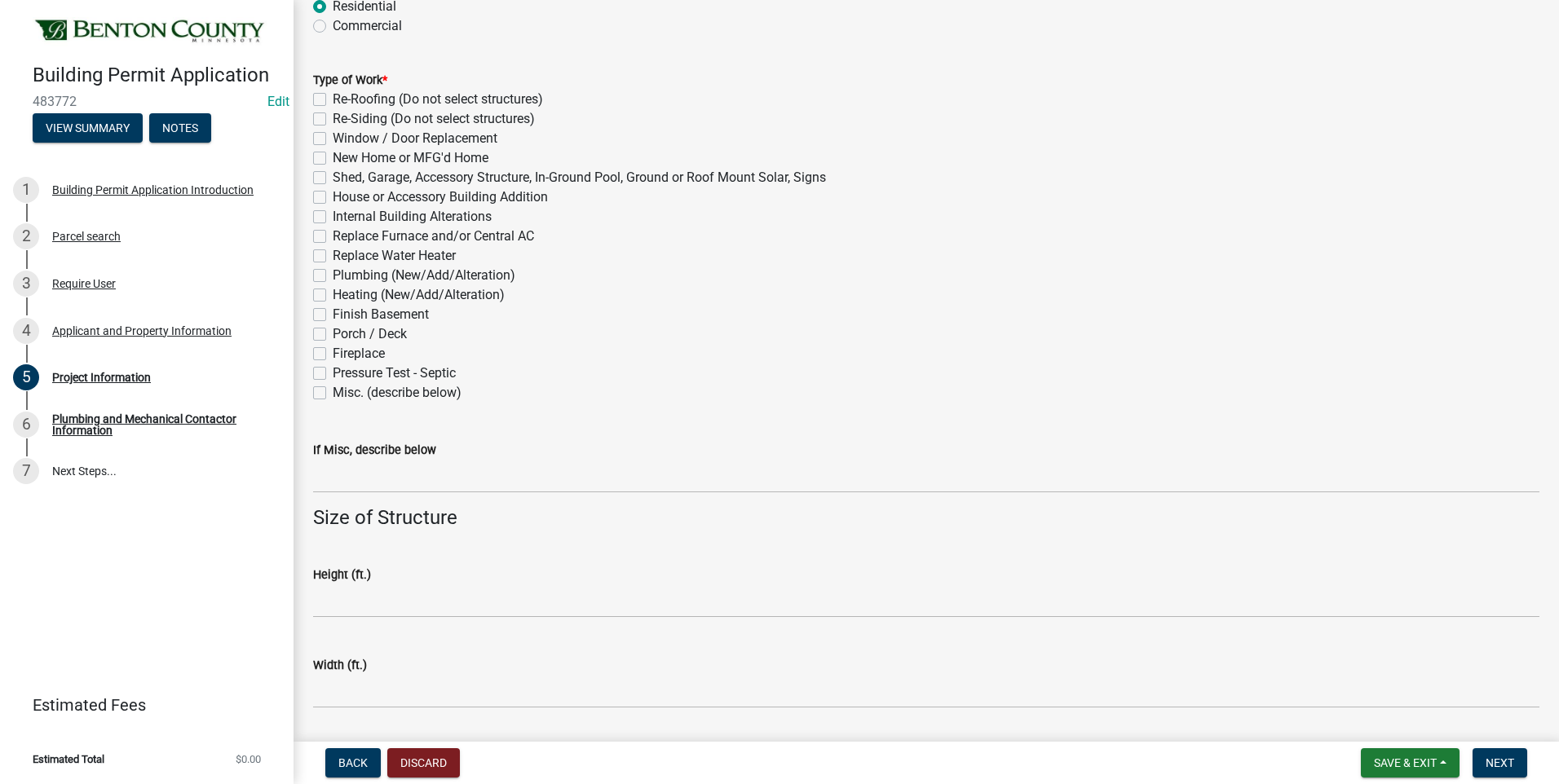
click at [333, 372] on label "Pressure Test - Septic" at bounding box center [394, 373] width 123 height 20
click at [333, 372] on input "Pressure Test - Septic" at bounding box center [338, 368] width 11 height 11
checkbox input "true"
checkbox input "false"
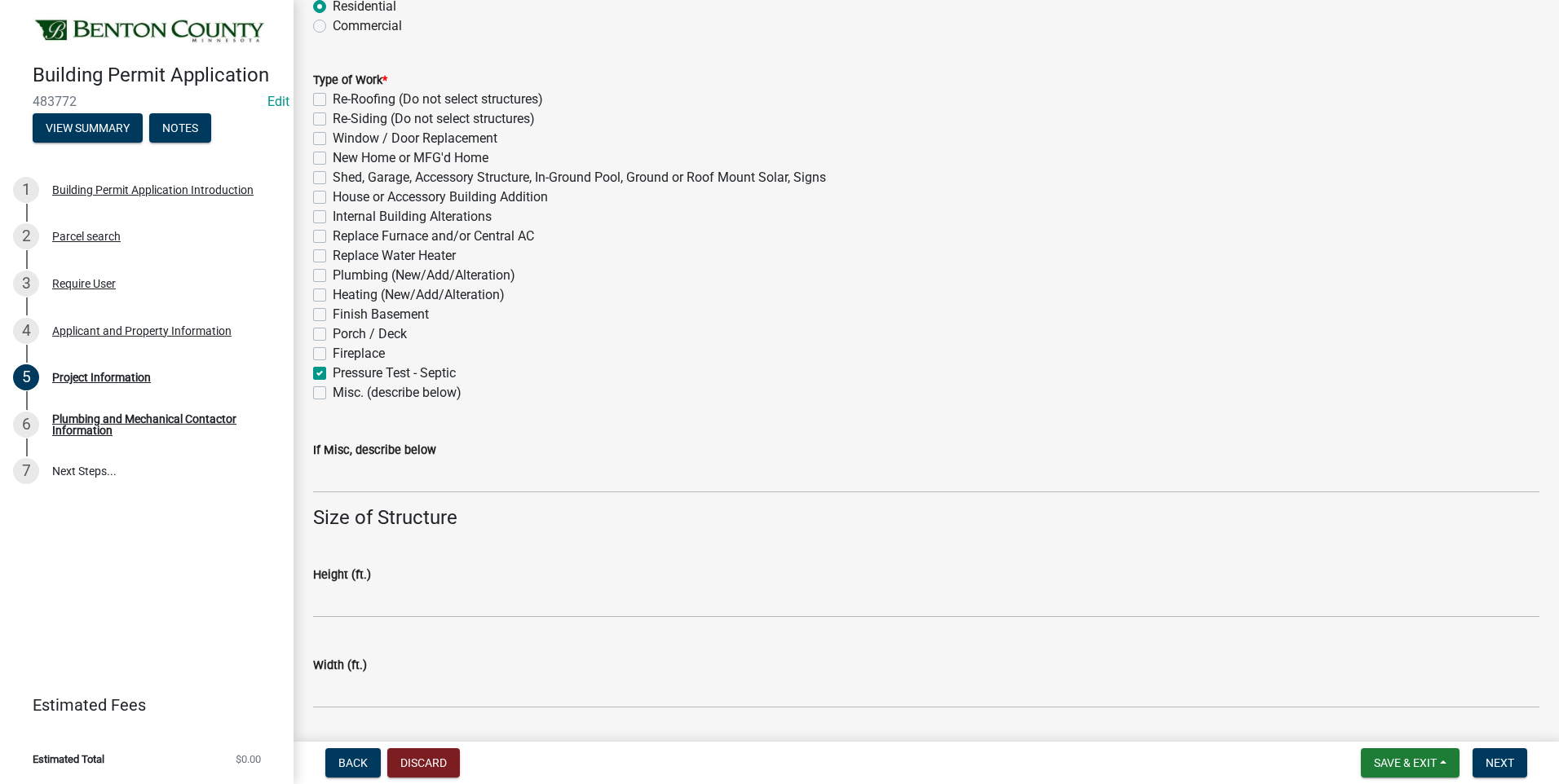
checkbox input "false"
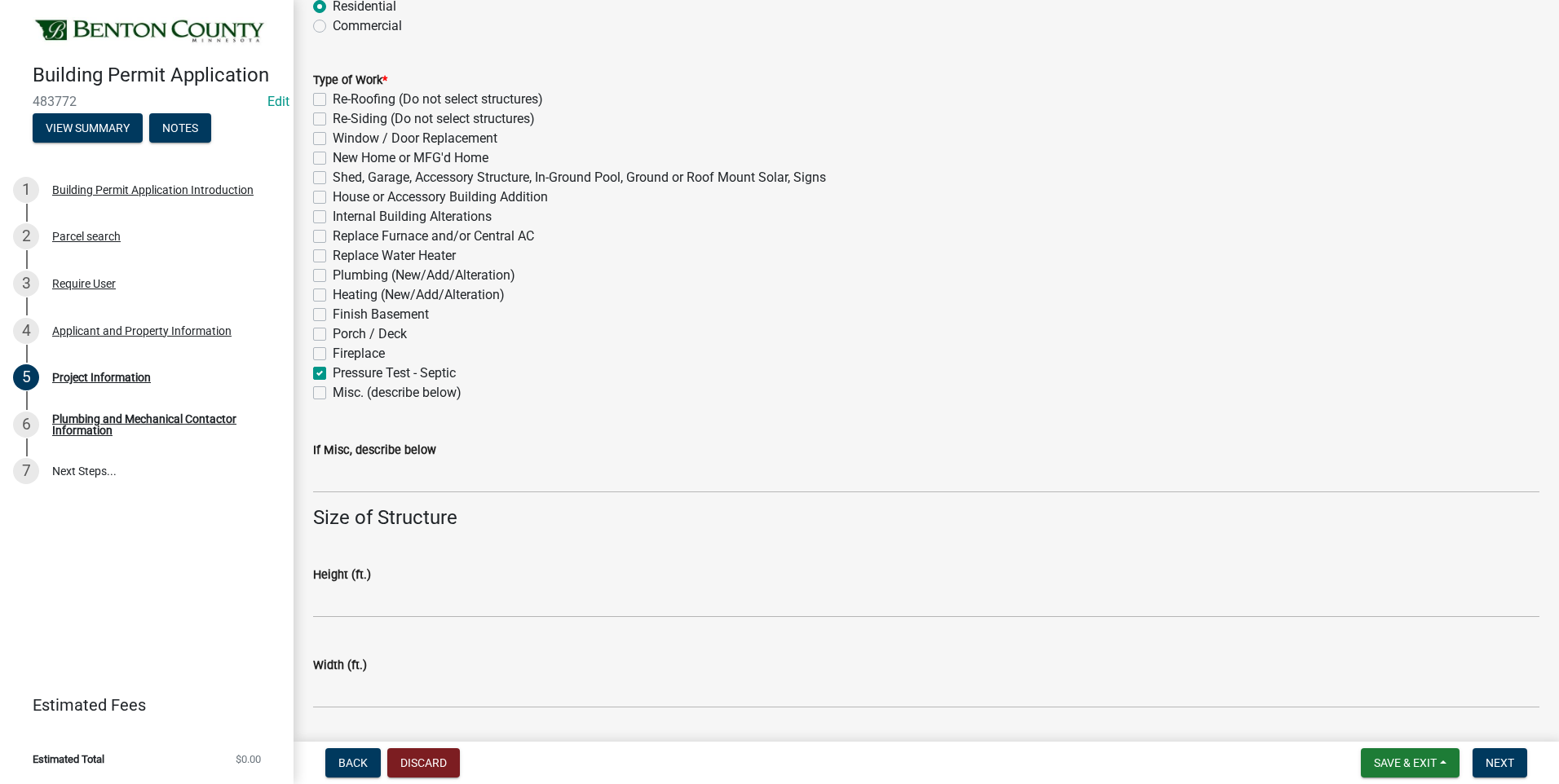
checkbox input "false"
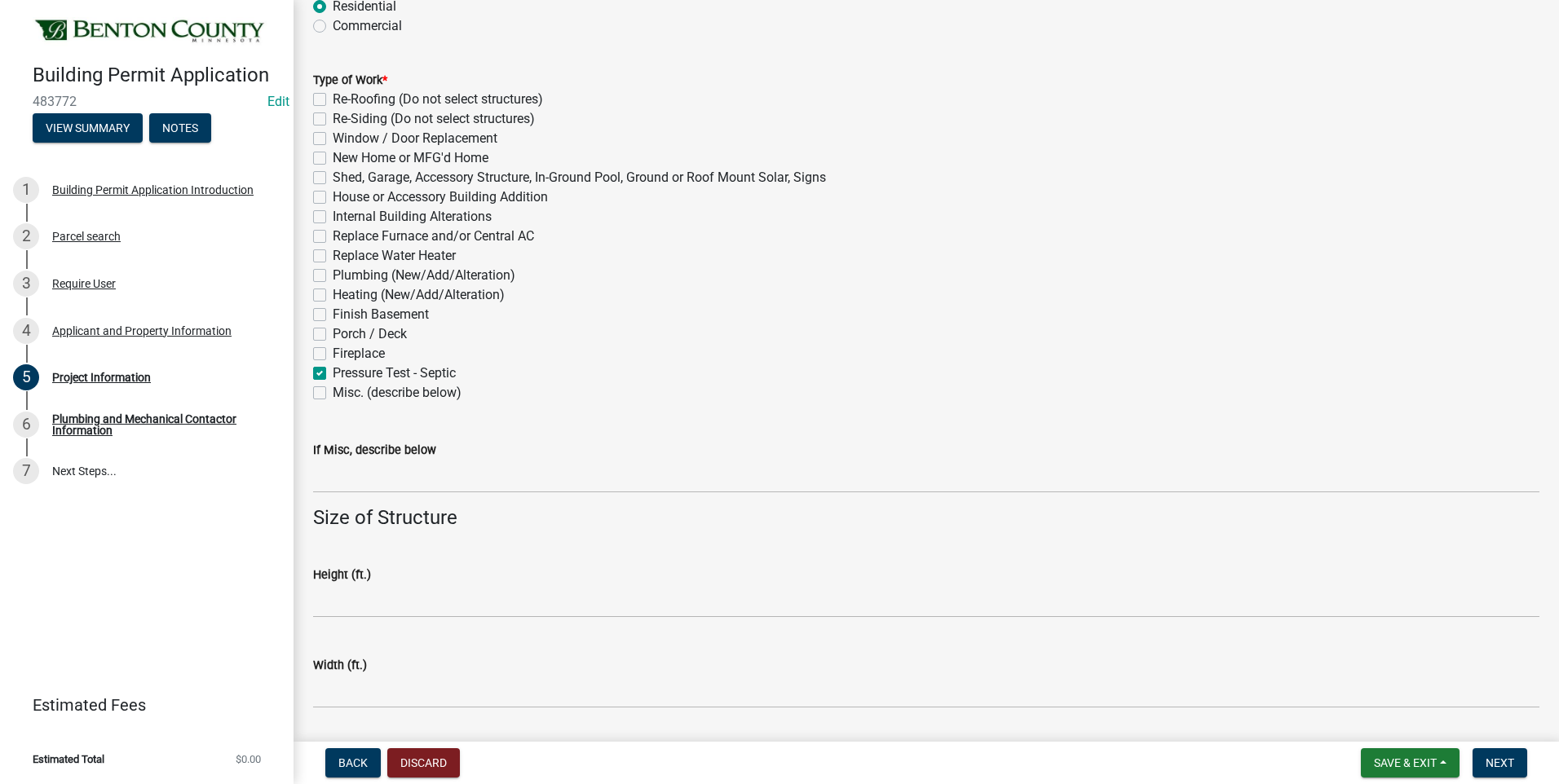
checkbox input "false"
checkbox input "true"
checkbox input "false"
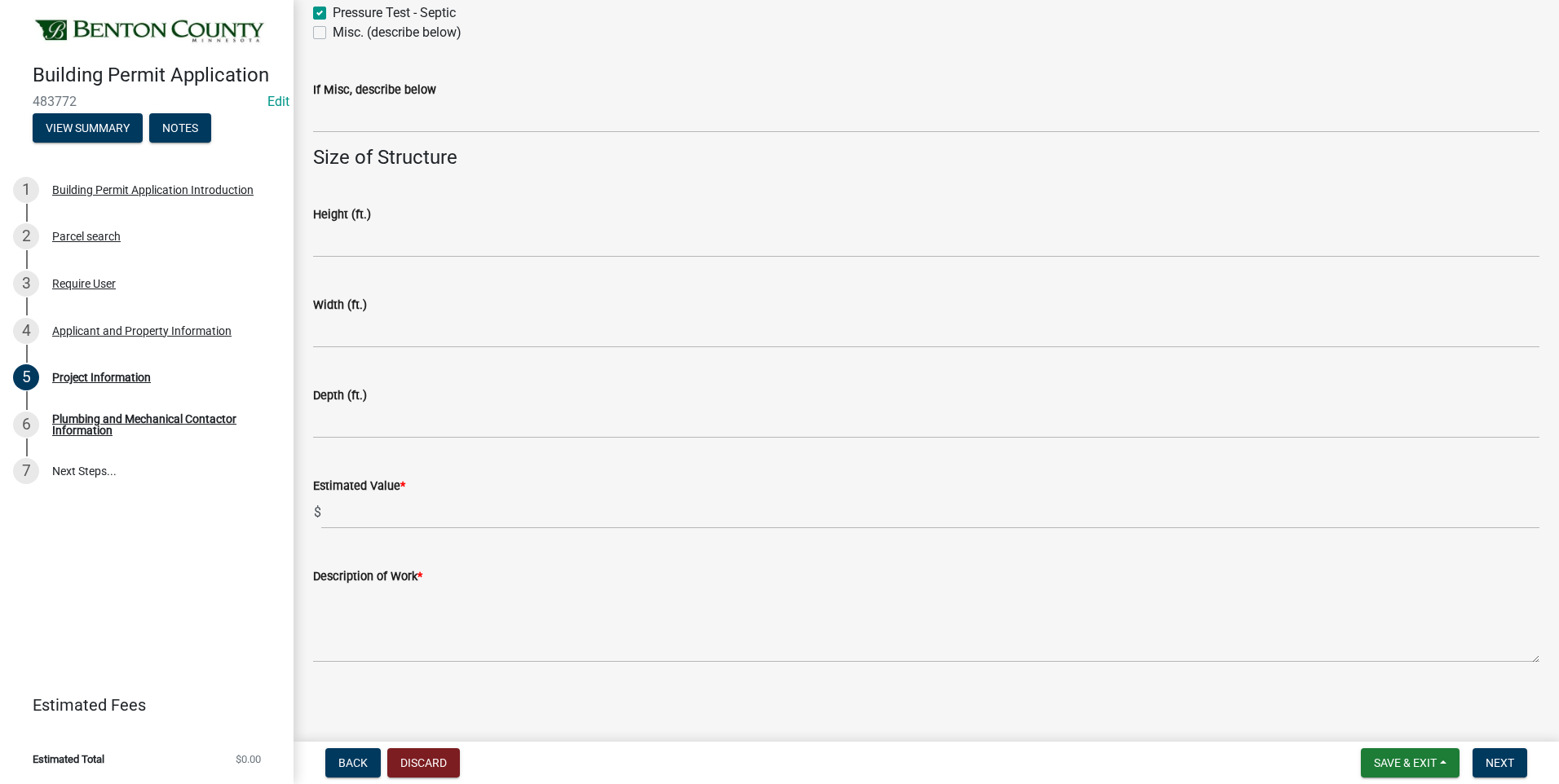
scroll to position [935, 0]
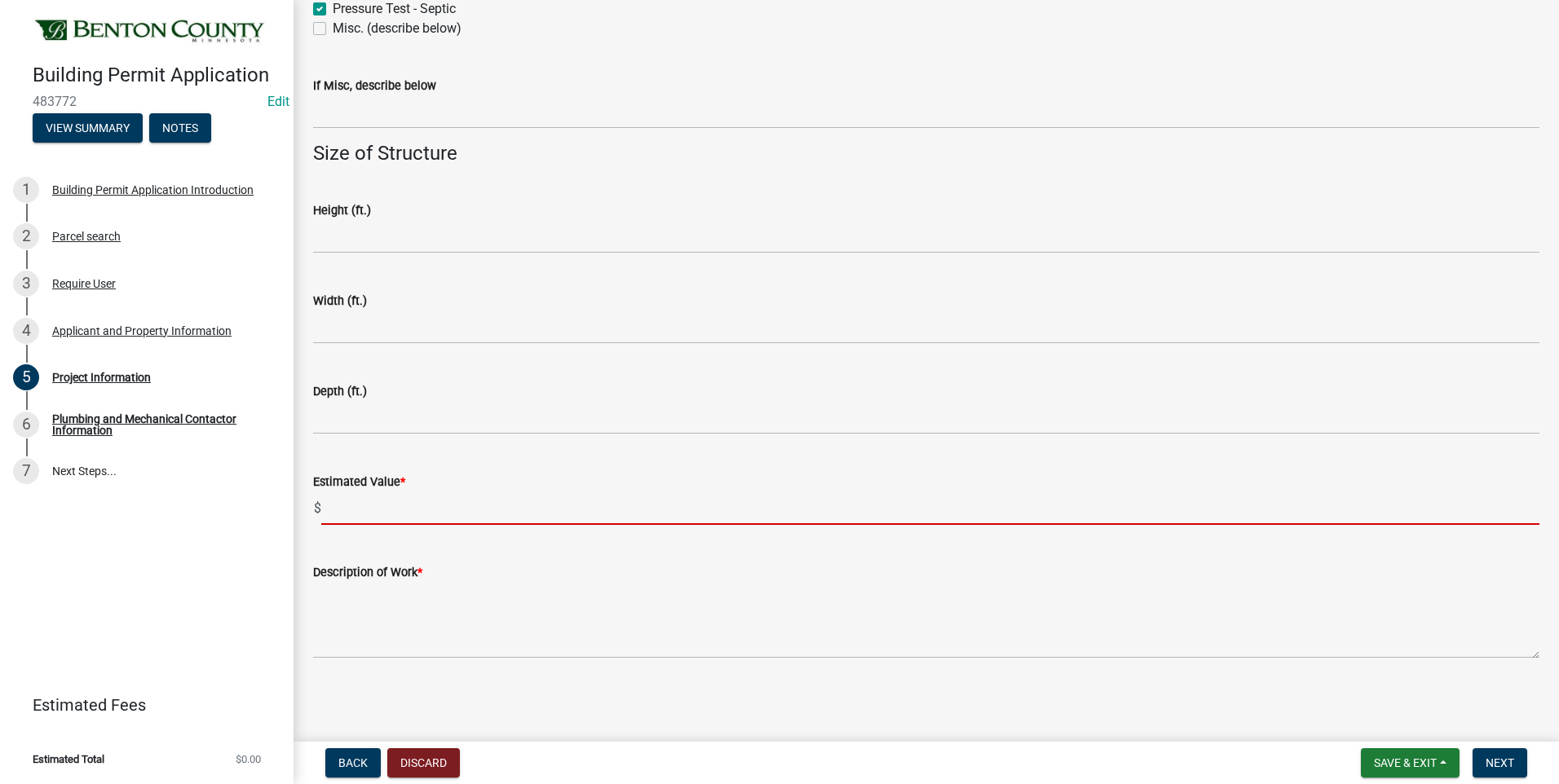
click at [373, 507] on input "text" at bounding box center [930, 508] width 1218 height 34
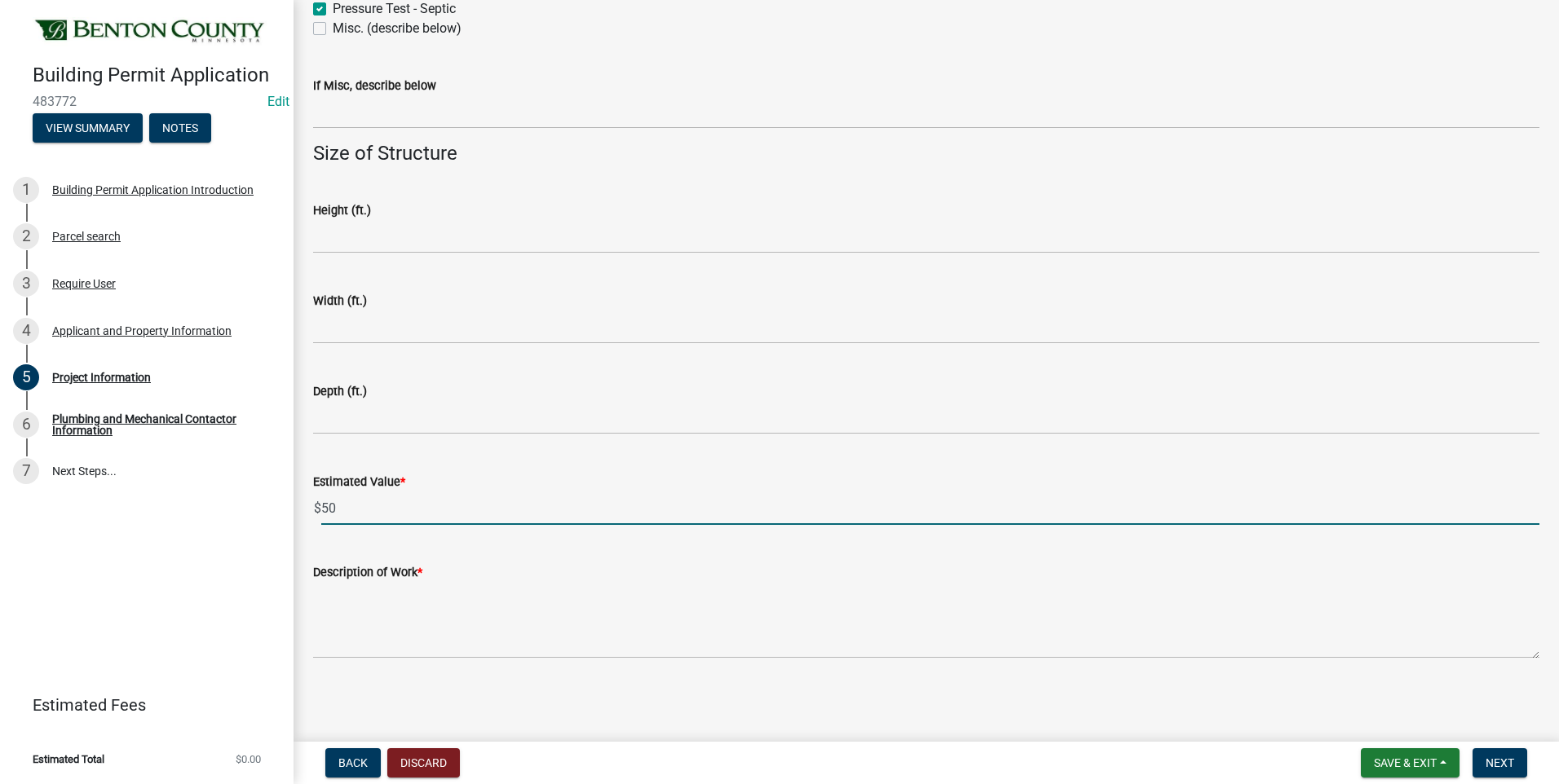
type input "50"
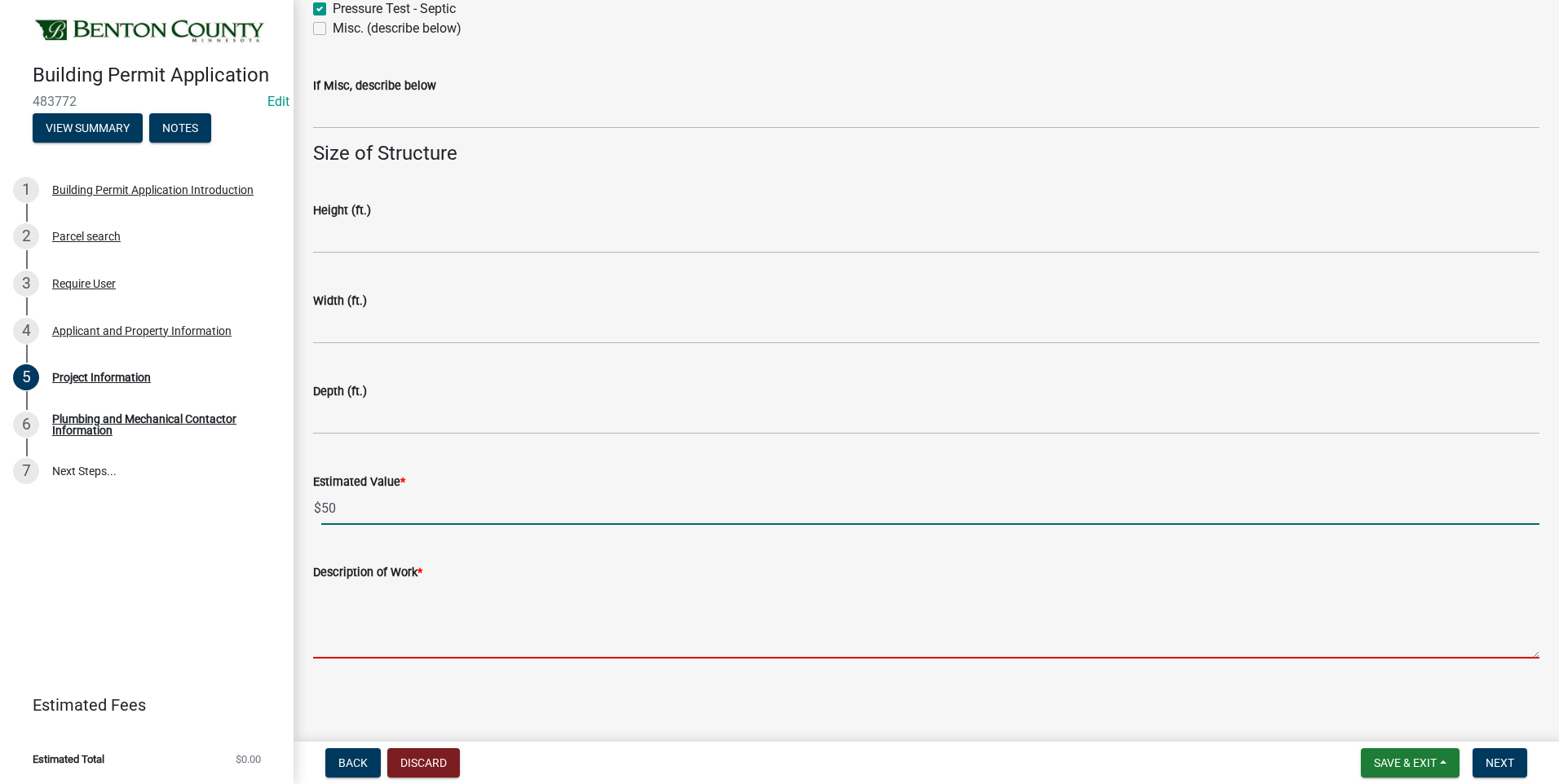
click at [430, 611] on textarea "Description of Work *" at bounding box center [926, 620] width 1226 height 76
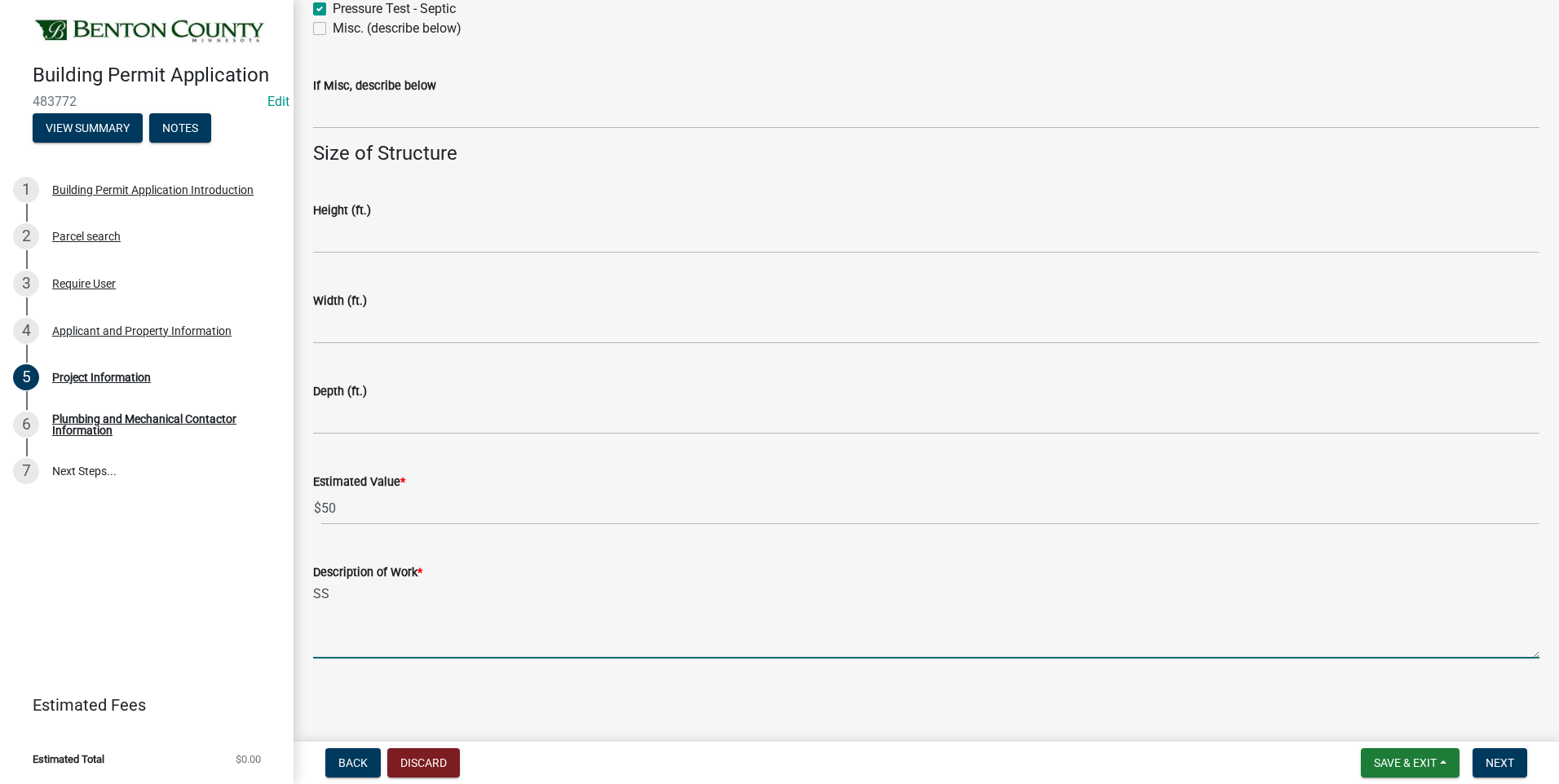
type textarea "S"
type textarea "ssts pressure test for replacement septic system - fees added to the septic per…"
click at [1495, 765] on span "Next" at bounding box center [1499, 763] width 29 height 13
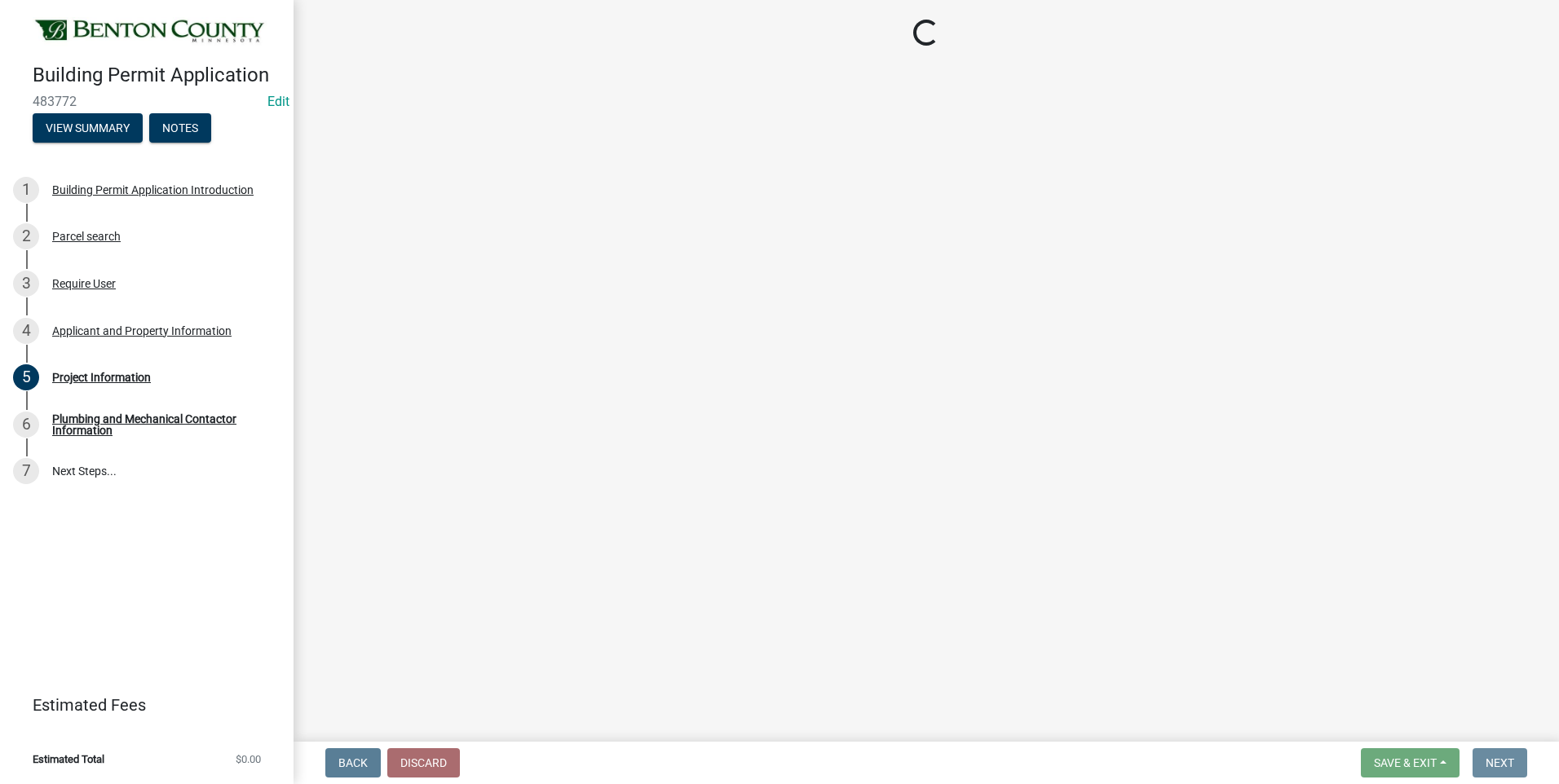
scroll to position [0, 0]
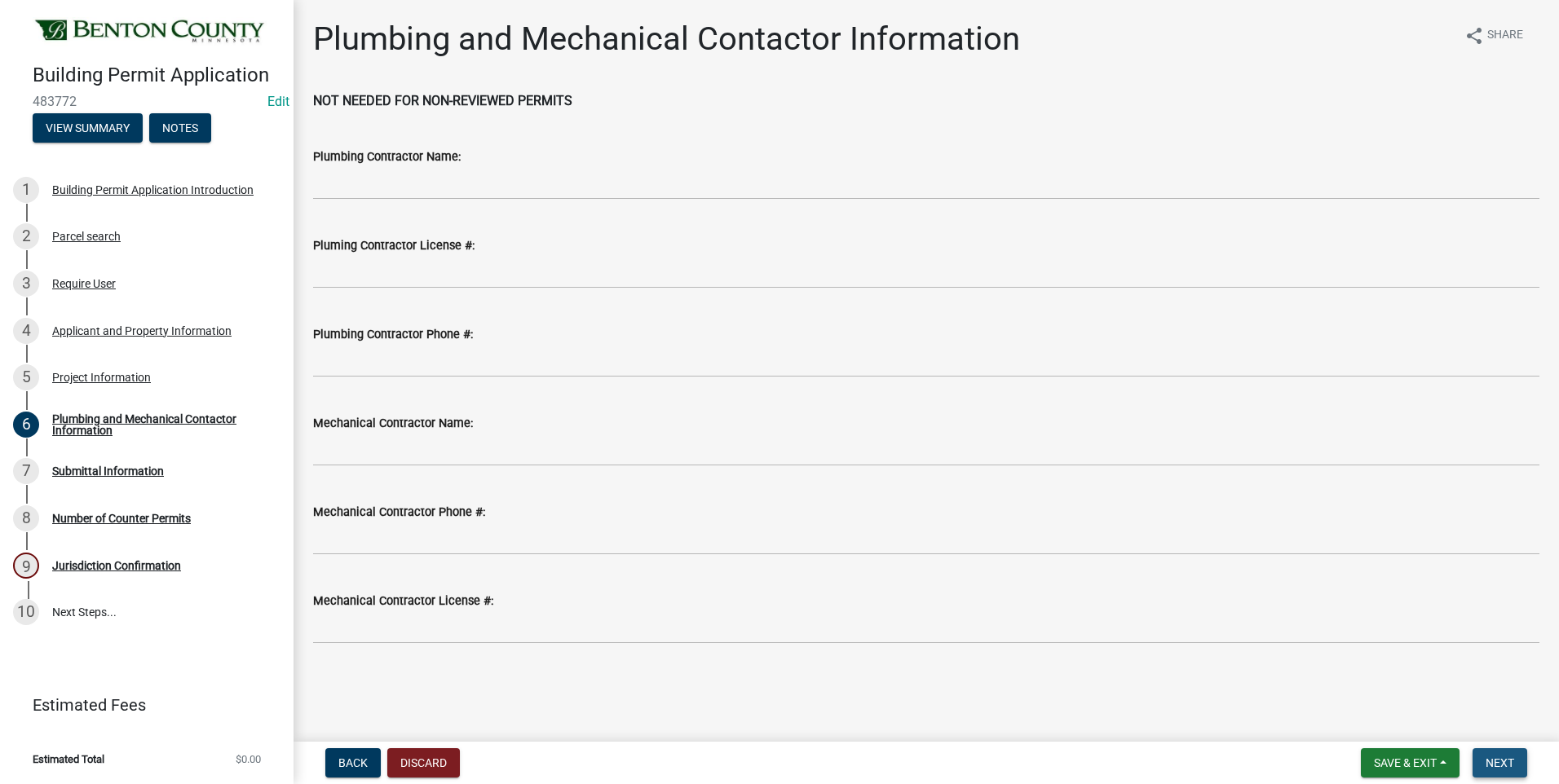
click at [1495, 765] on span "Next" at bounding box center [1499, 763] width 29 height 13
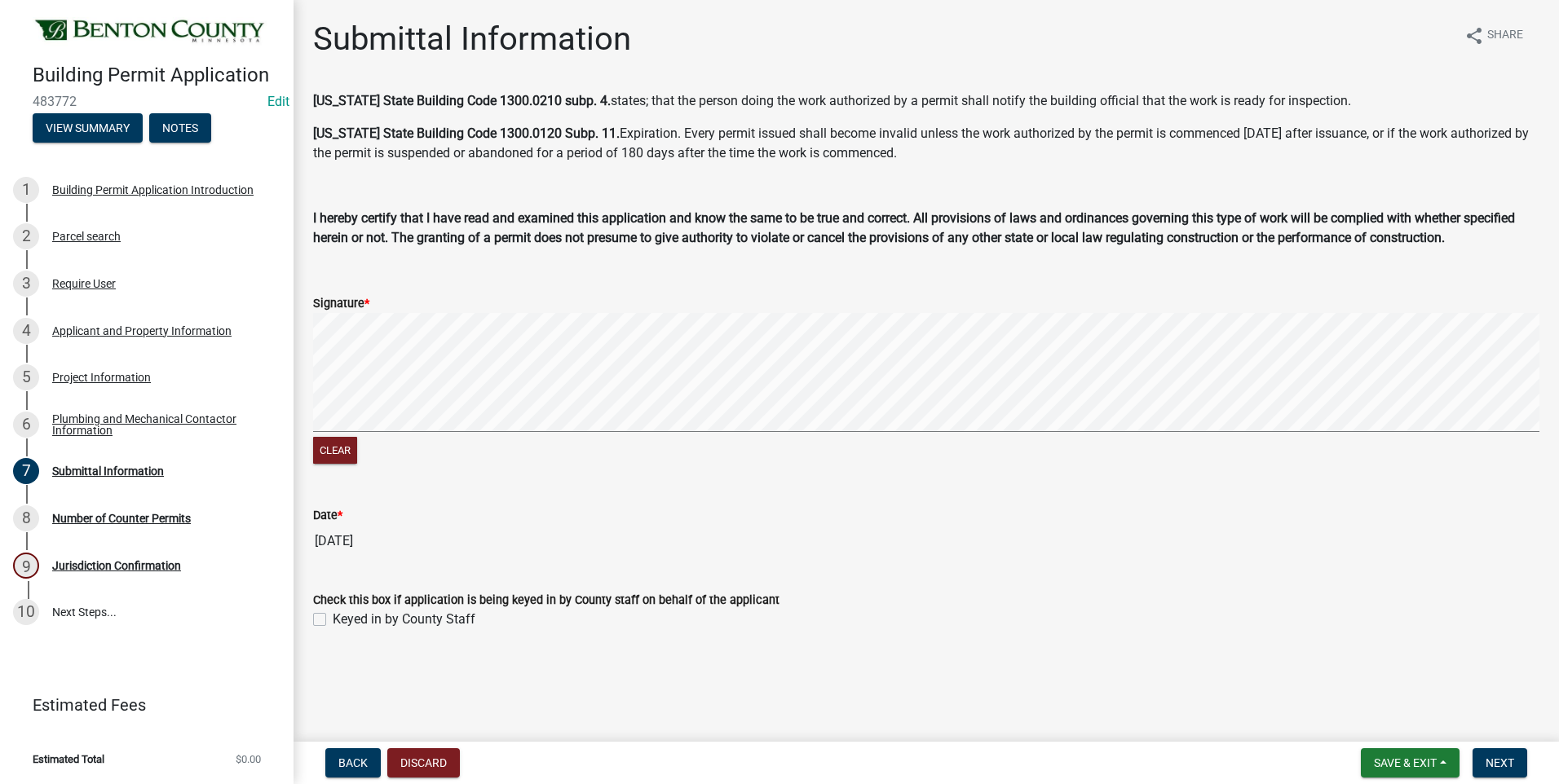
click at [333, 617] on label "Keyed in by County Staff" at bounding box center [404, 620] width 143 height 20
click at [333, 617] on input "Keyed in by County Staff" at bounding box center [338, 615] width 11 height 11
checkbox input "true"
click at [1506, 764] on span "Next" at bounding box center [1499, 763] width 29 height 13
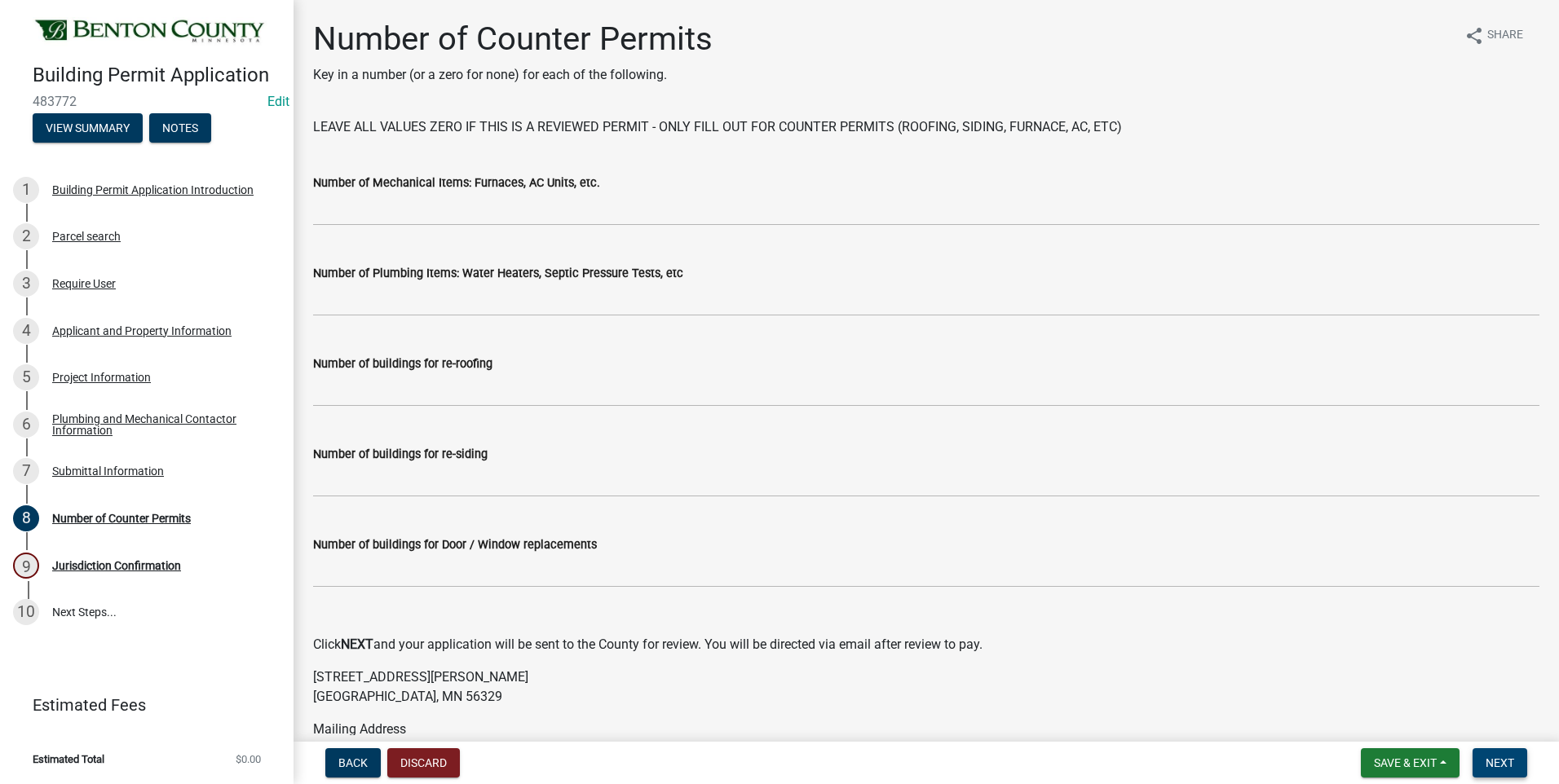
click at [1506, 764] on span "Next" at bounding box center [1499, 763] width 29 height 13
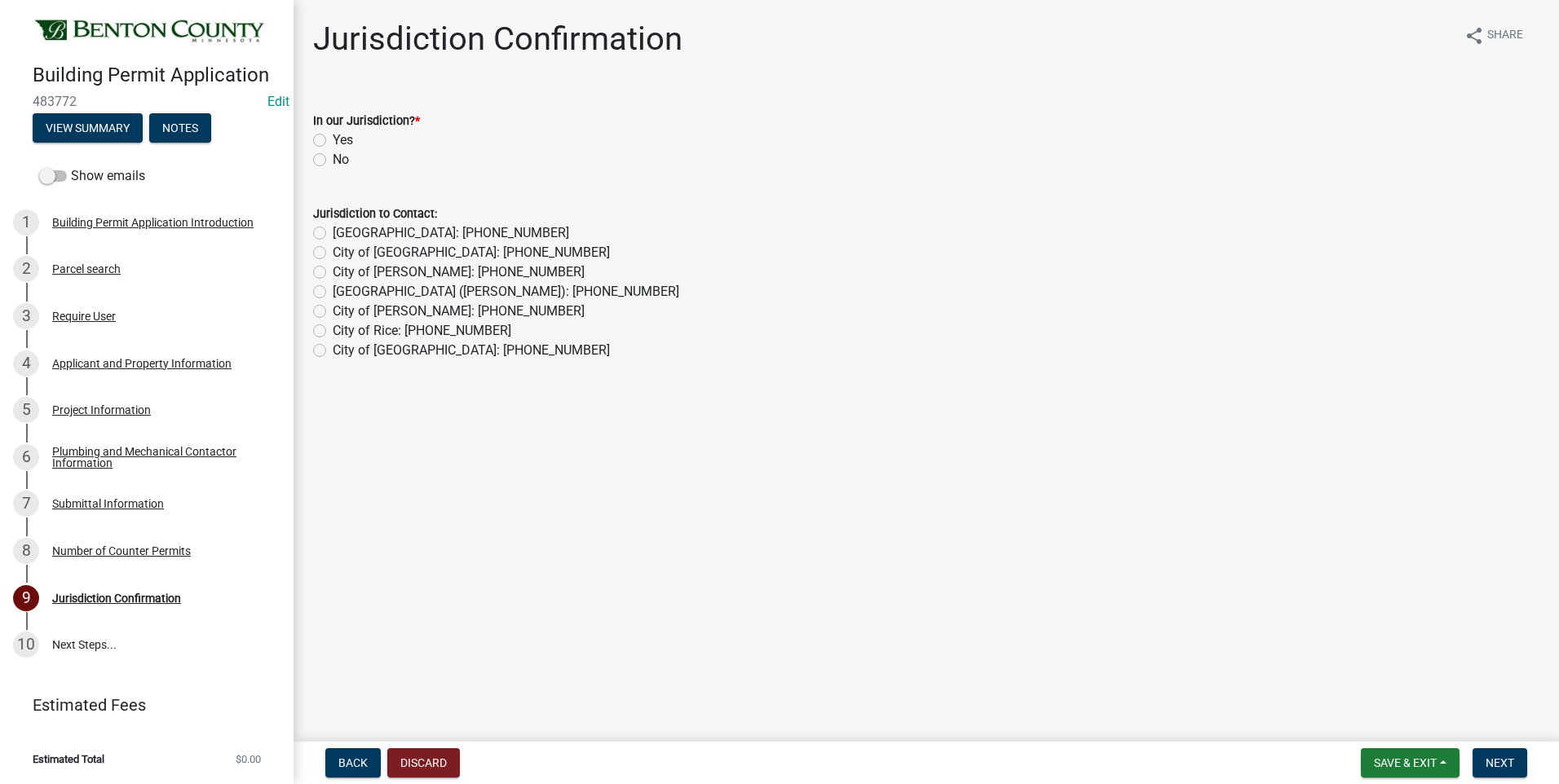
drag, startPoint x: 320, startPoint y: 140, endPoint x: 378, endPoint y: 203, distance: 85.6
click at [333, 140] on label "Yes" at bounding box center [343, 141] width 21 height 20
click at [333, 140] on input "Yes" at bounding box center [338, 136] width 11 height 11
radio input "true"
click at [1487, 758] on span "Next" at bounding box center [1499, 763] width 29 height 13
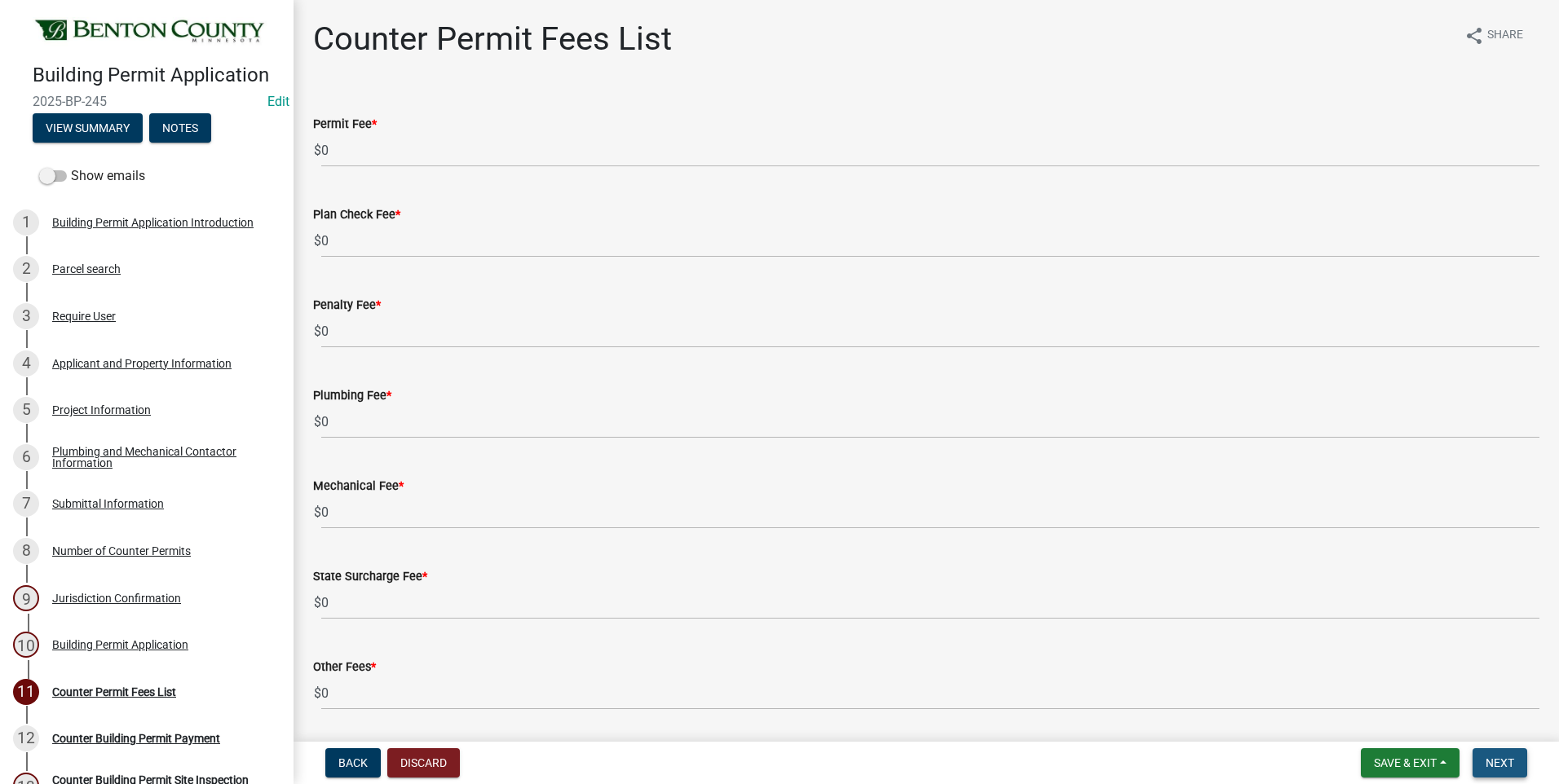
click at [1486, 759] on span "Next" at bounding box center [1499, 763] width 29 height 13
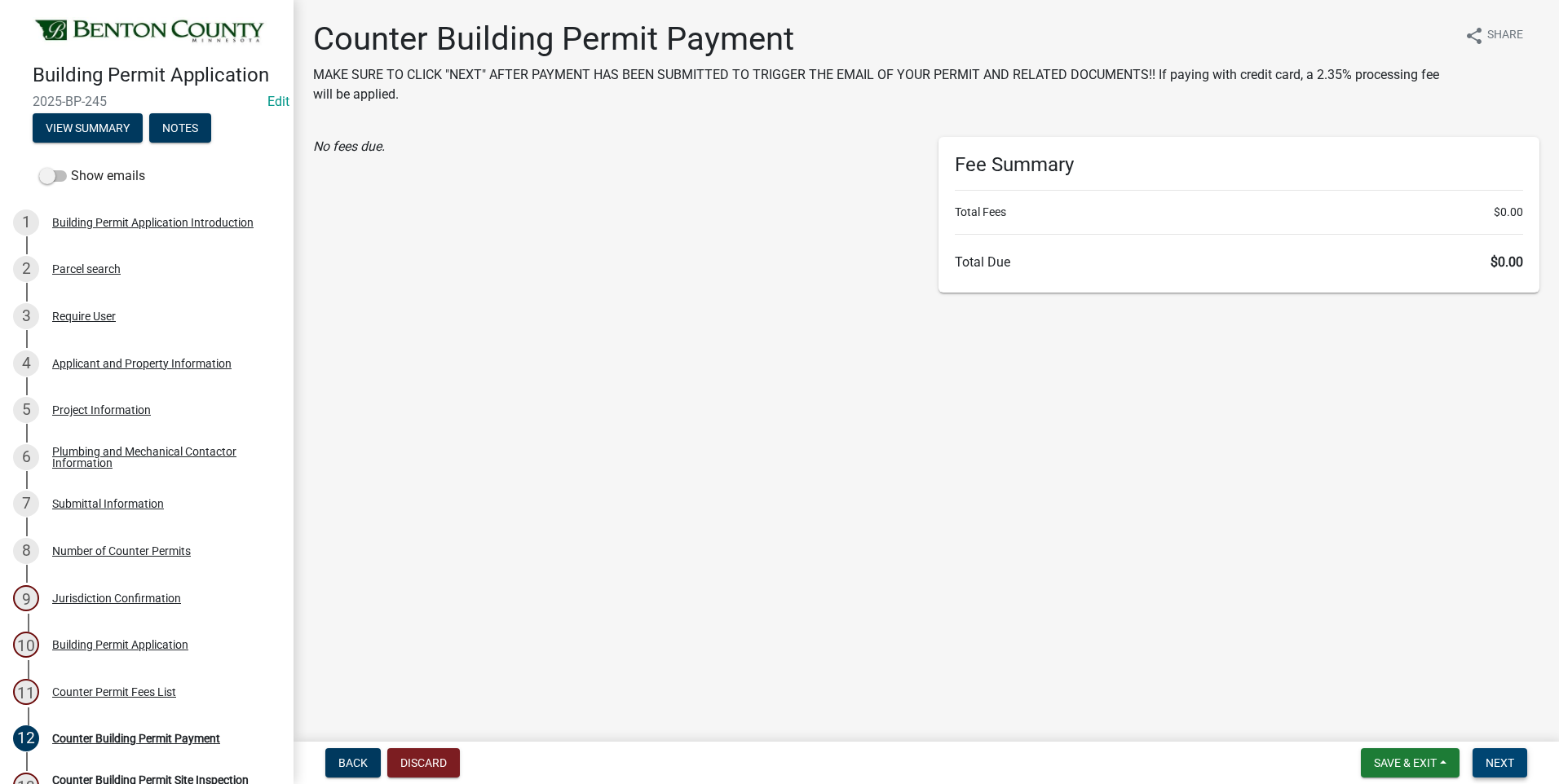
click at [1486, 759] on span "Next" at bounding box center [1499, 763] width 29 height 13
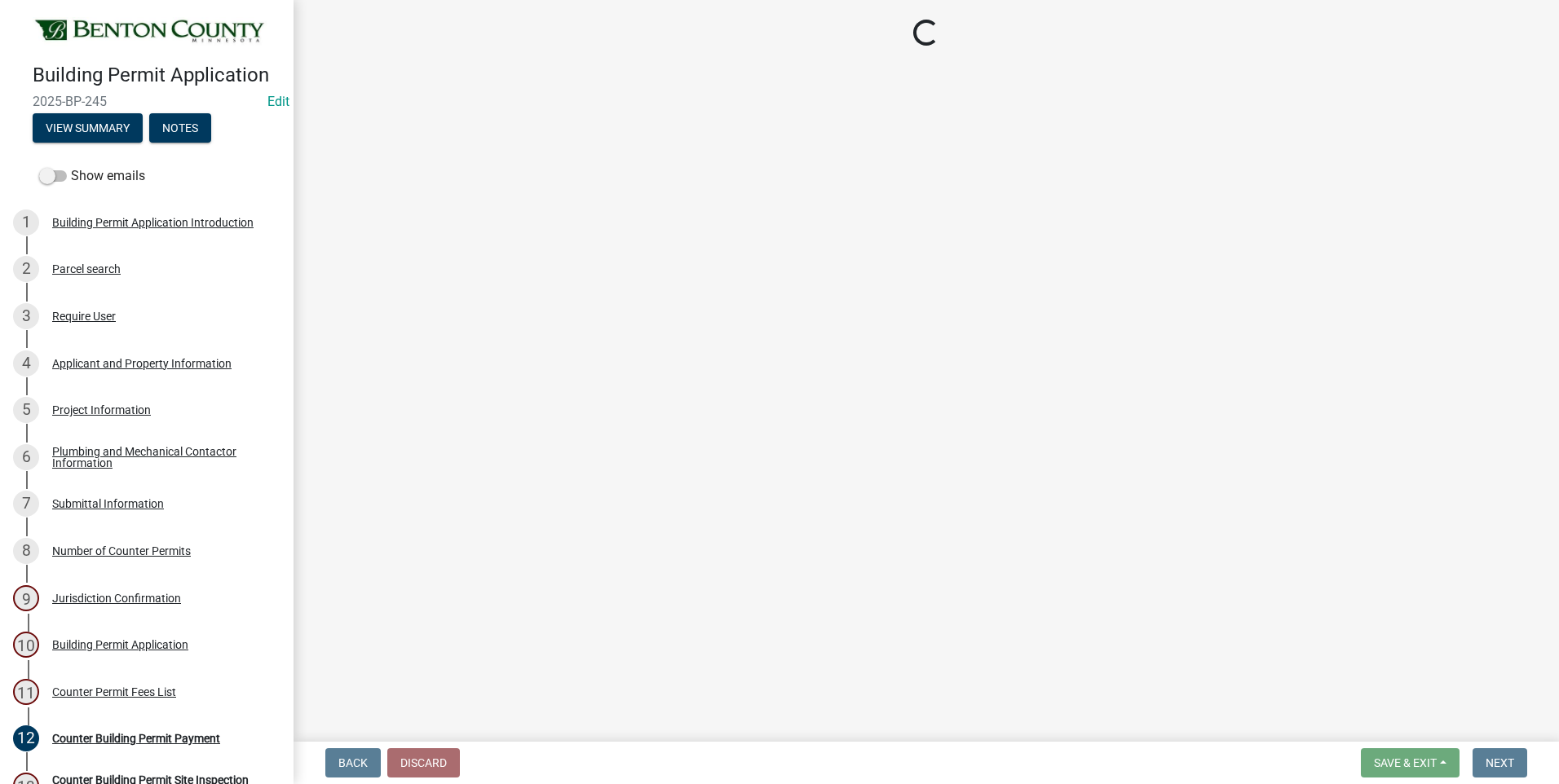
select select "17bfa135-5610-45df-8ce7-87530b7d86d4"
